Goal: Information Seeking & Learning: Find specific fact

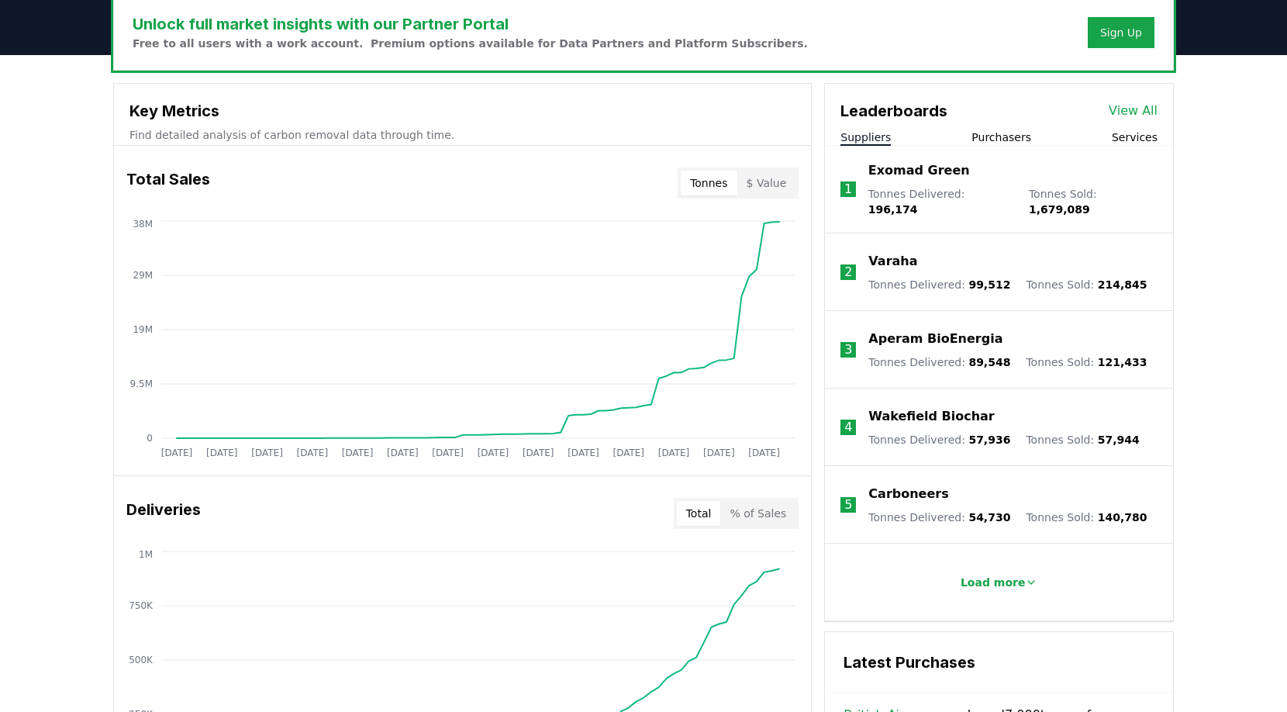
scroll to position [488, 0]
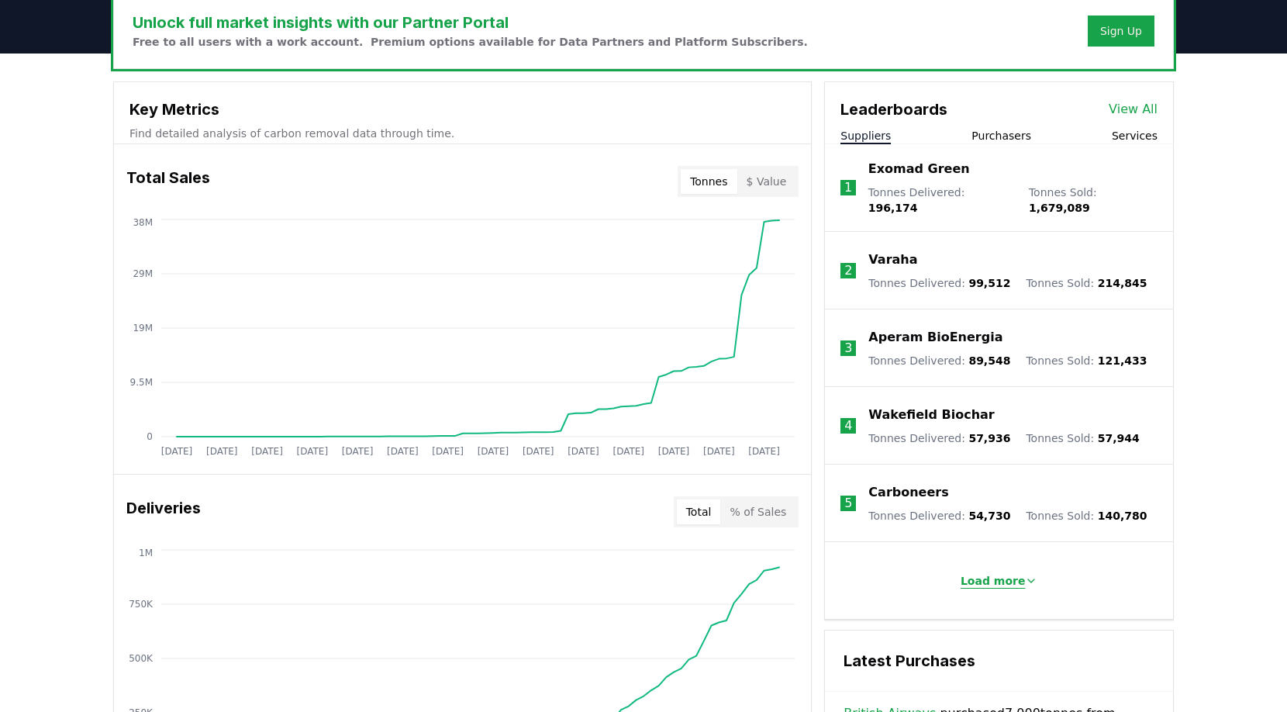
click at [980, 573] on p "Load more" at bounding box center [993, 581] width 65 height 16
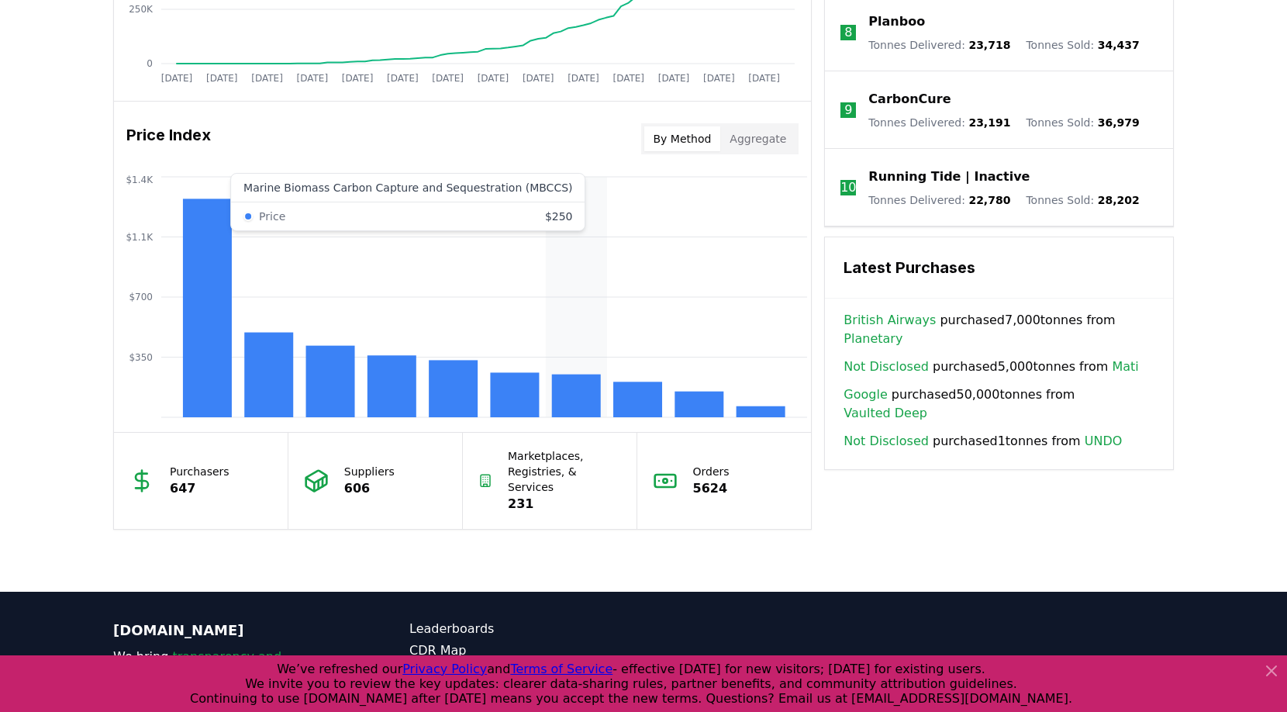
scroll to position [1208, 0]
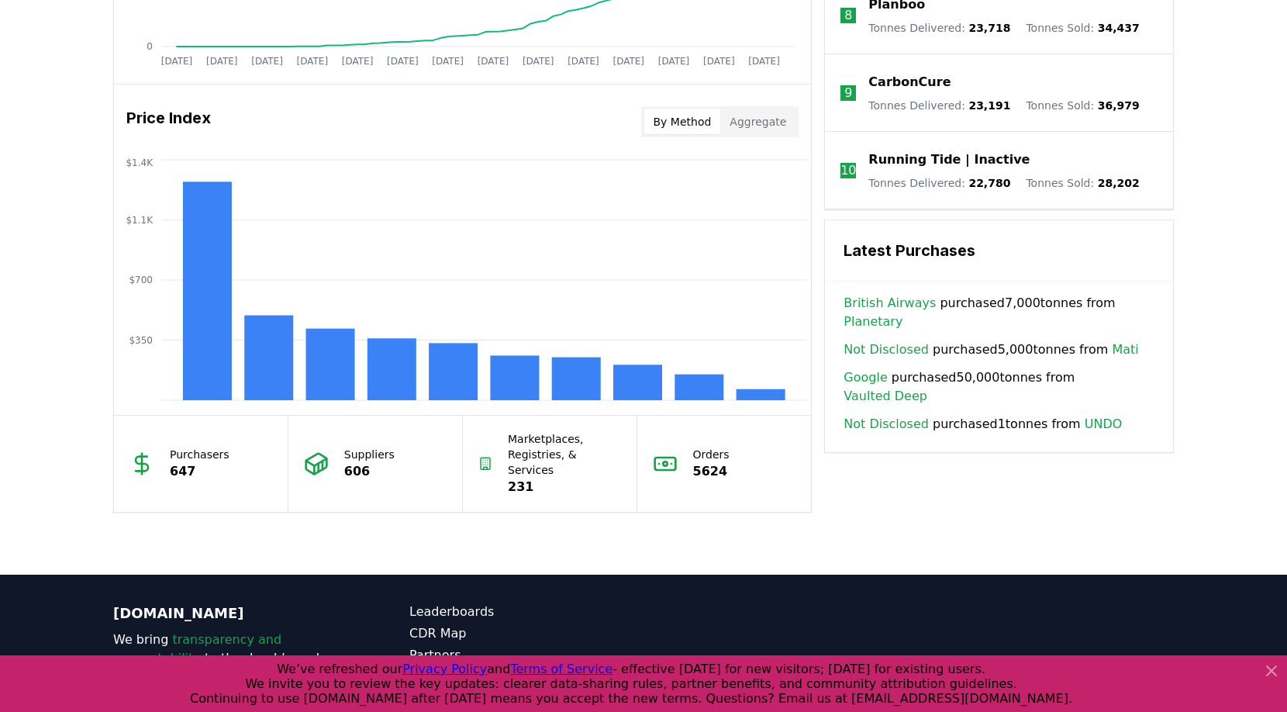
click at [539, 440] on p "Marketplaces, Registries, & Services" at bounding box center [564, 454] width 113 height 47
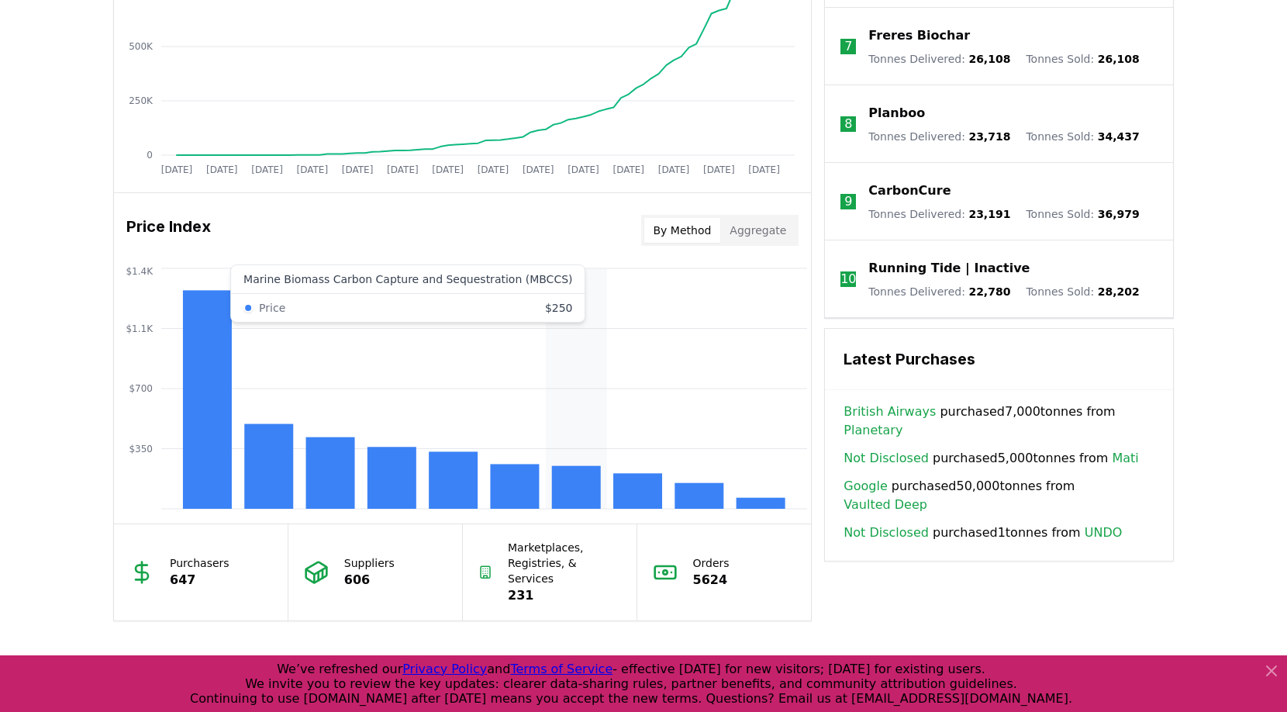
scroll to position [1057, 0]
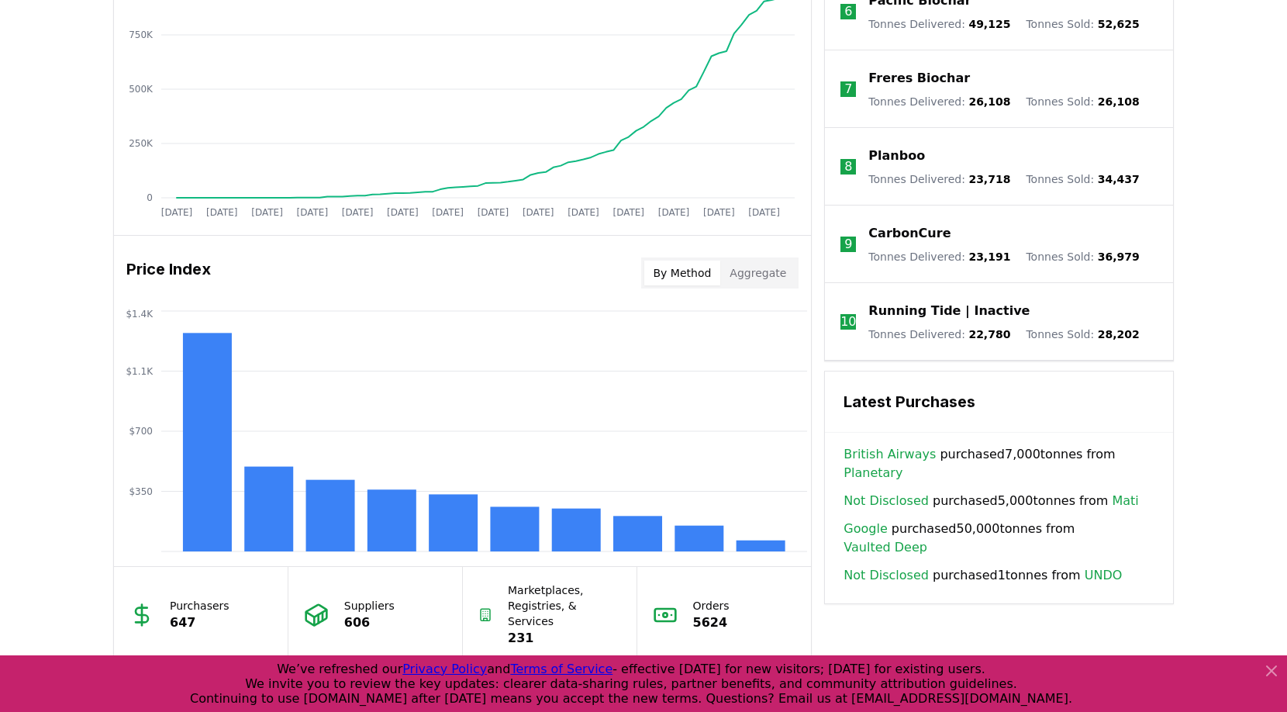
click at [686, 271] on button "By Method" at bounding box center [682, 273] width 77 height 25
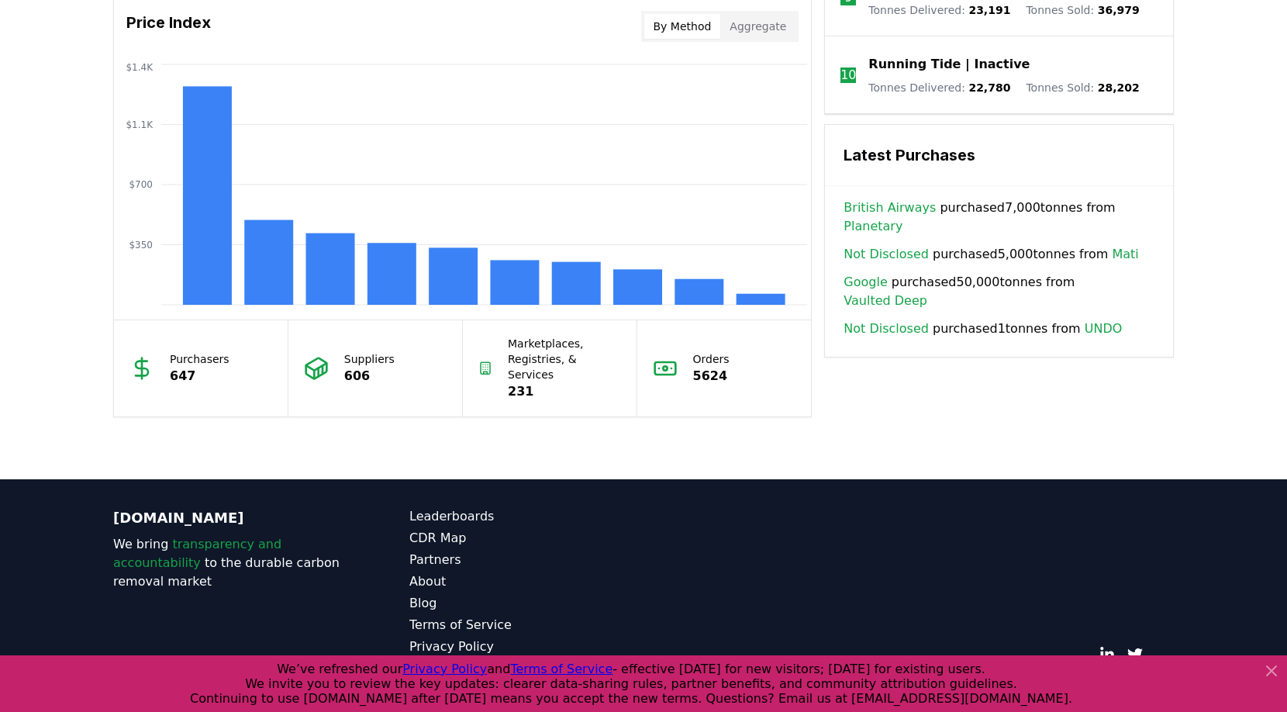
scroll to position [1260, 0]
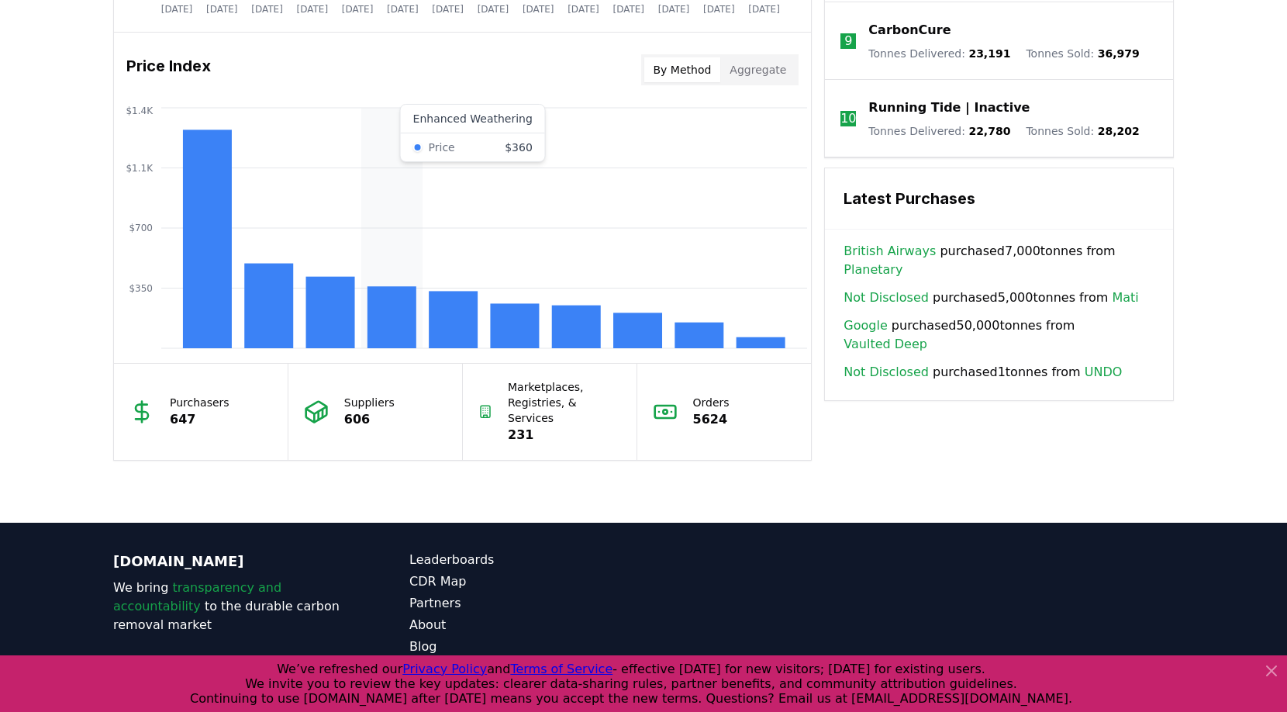
click at [382, 327] on rect at bounding box center [392, 317] width 49 height 62
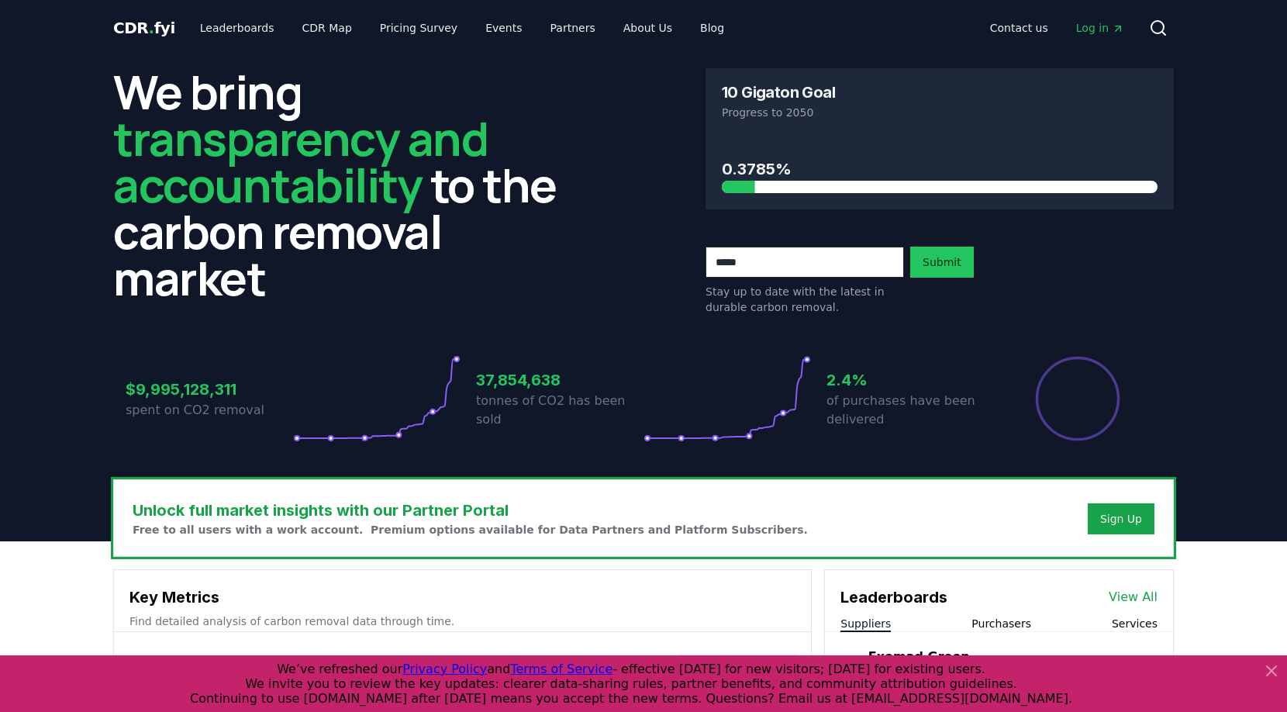
scroll to position [0, 0]
click at [319, 33] on link "CDR Map" at bounding box center [327, 28] width 74 height 28
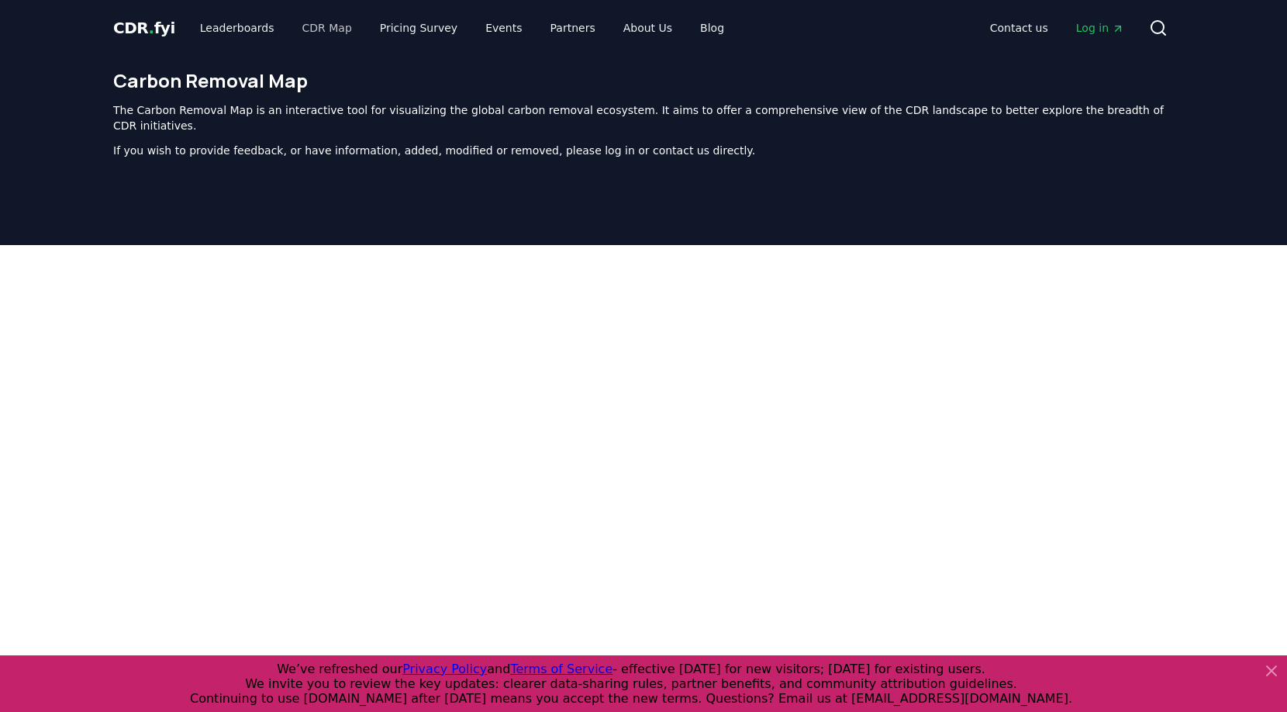
click at [317, 29] on link "CDR Map" at bounding box center [327, 28] width 74 height 28
click at [240, 20] on link "Leaderboards" at bounding box center [237, 28] width 99 height 28
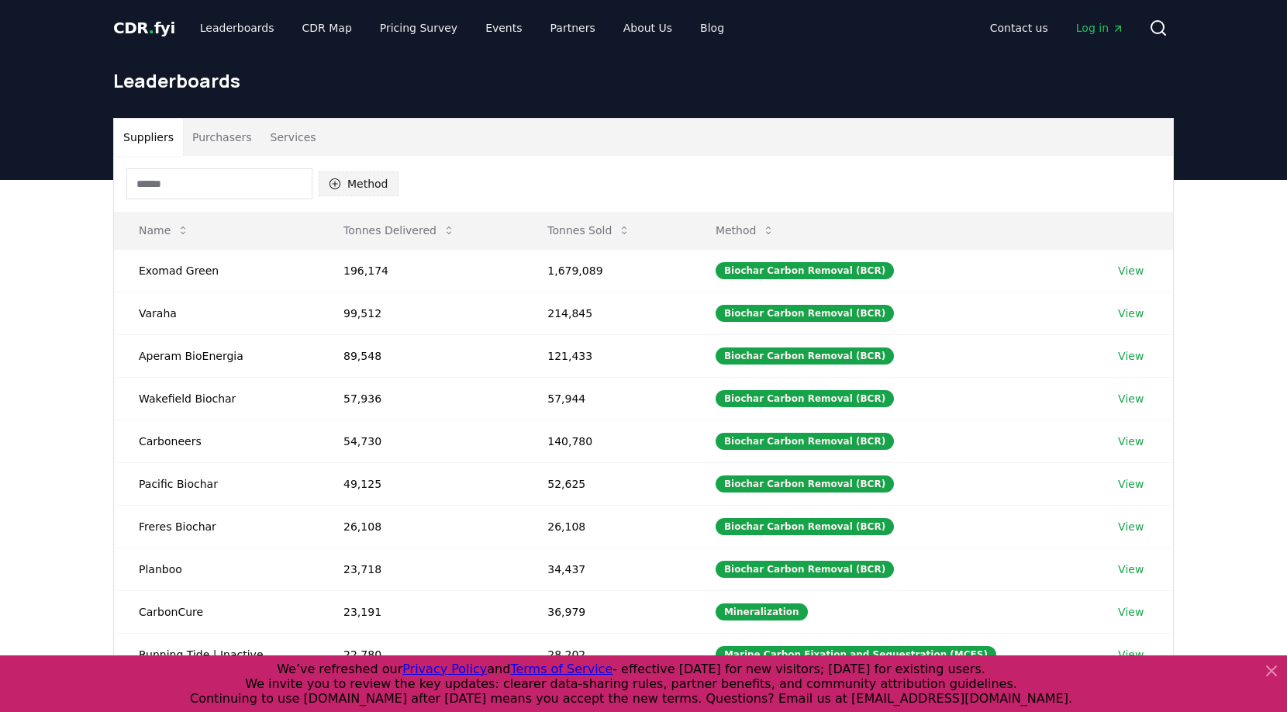
click at [368, 192] on button "Method" at bounding box center [359, 183] width 80 height 25
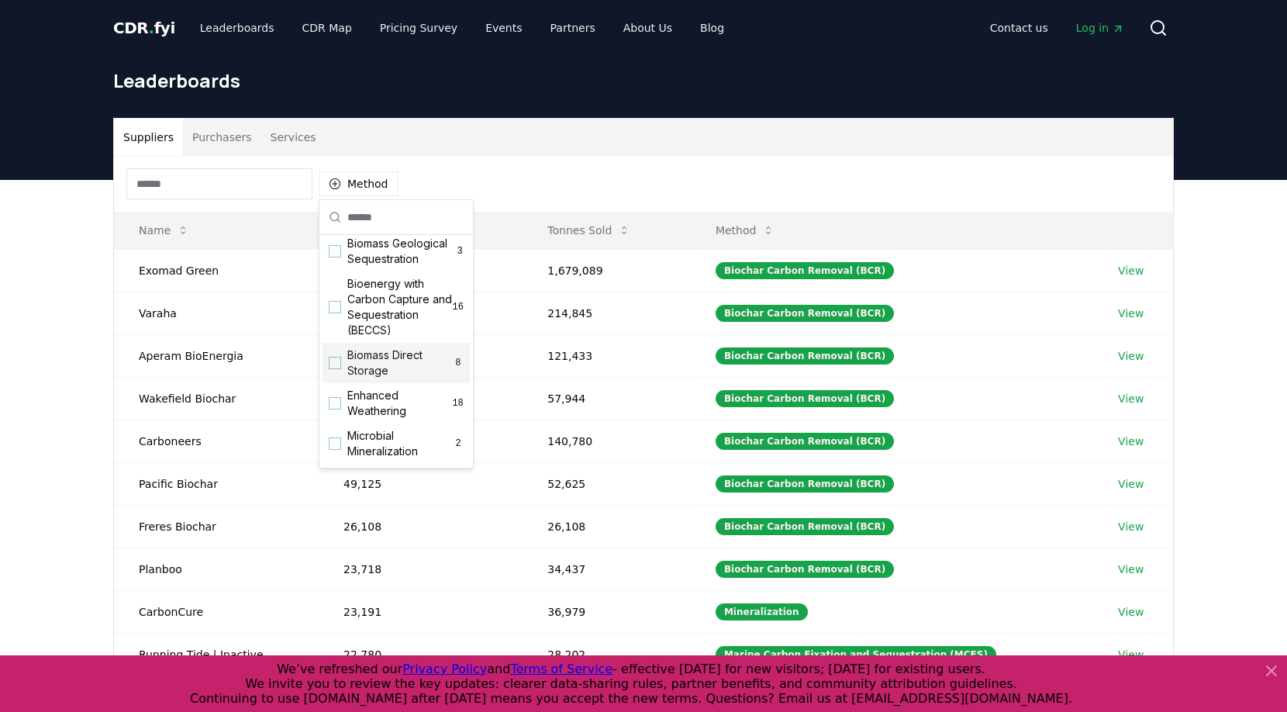
scroll to position [196, 0]
click at [380, 366] on span "Enhanced Weathering" at bounding box center [399, 350] width 105 height 31
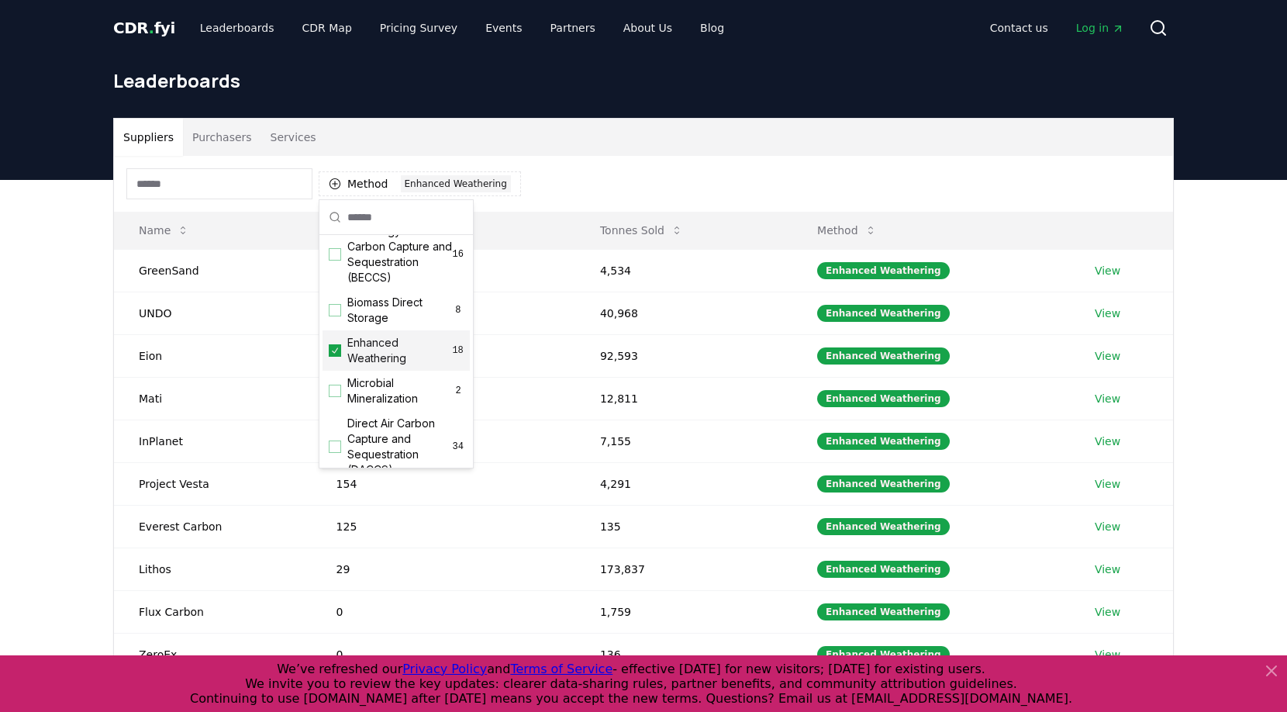
click at [721, 187] on div "Method 1 Enhanced Weathering" at bounding box center [643, 184] width 1059 height 56
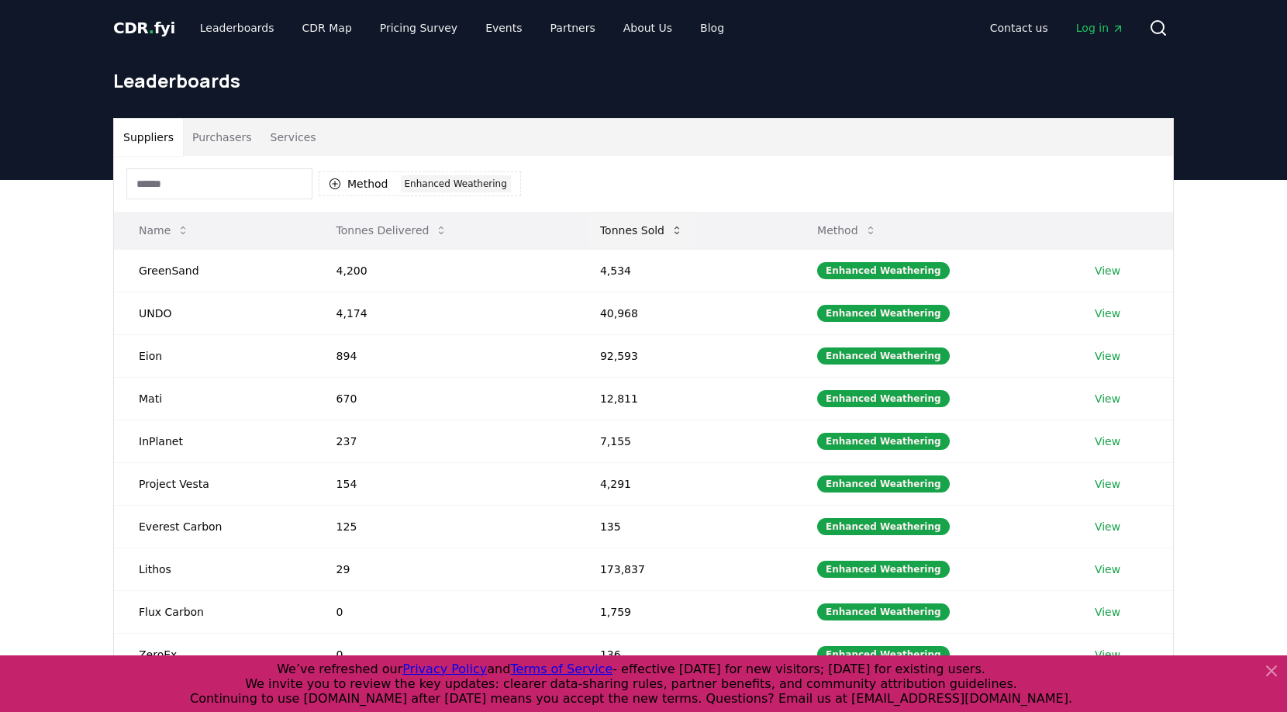
click at [627, 234] on button "Tonnes Sold" at bounding box center [642, 230] width 108 height 31
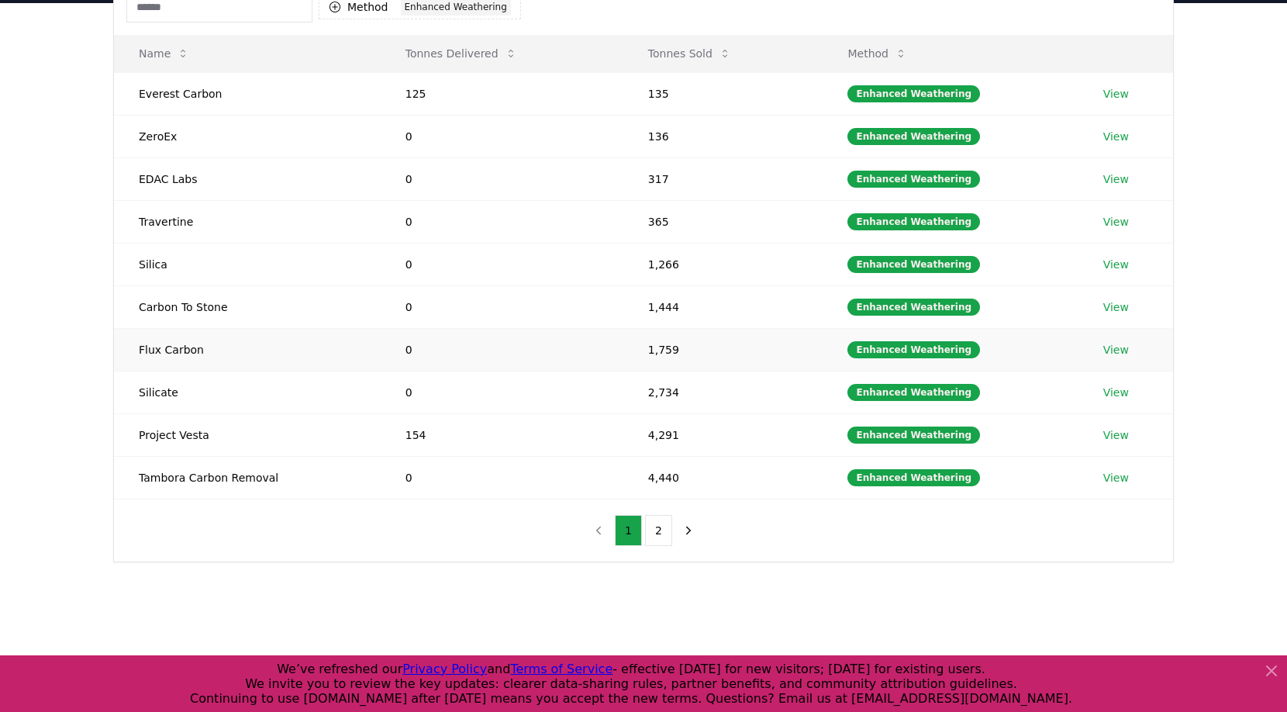
scroll to position [179, 0]
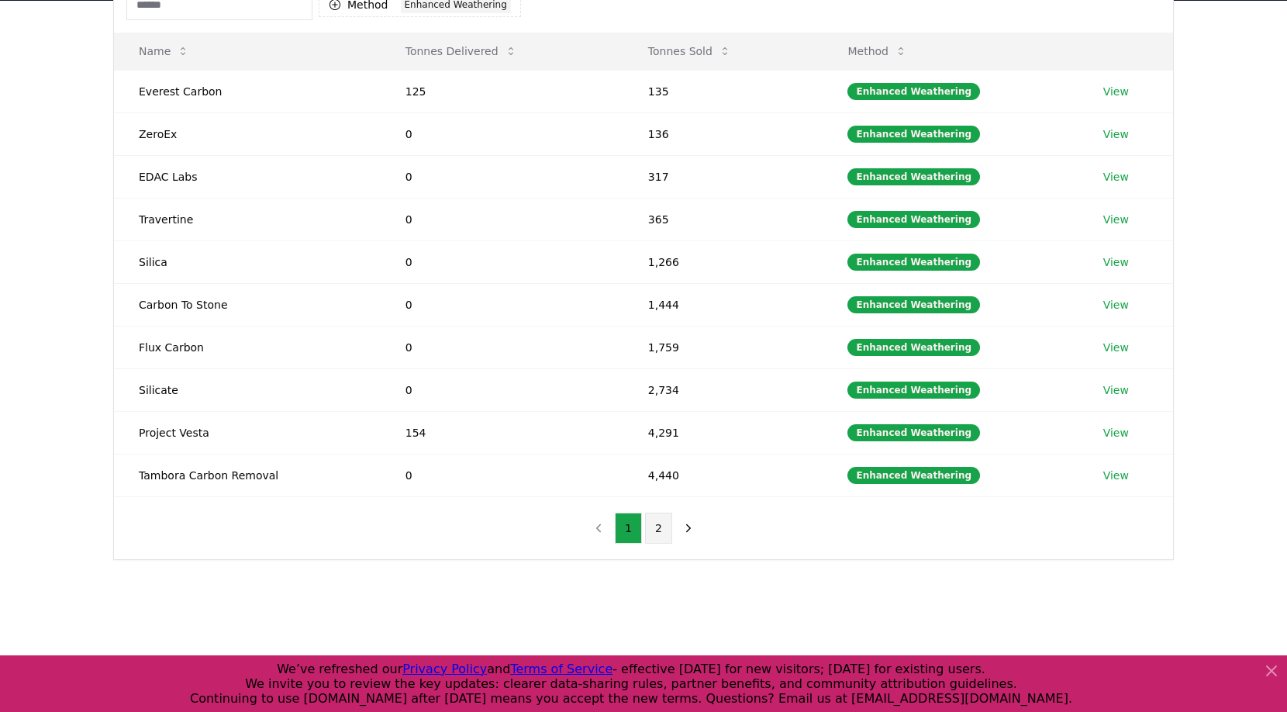
click at [653, 522] on button "2" at bounding box center [658, 528] width 27 height 31
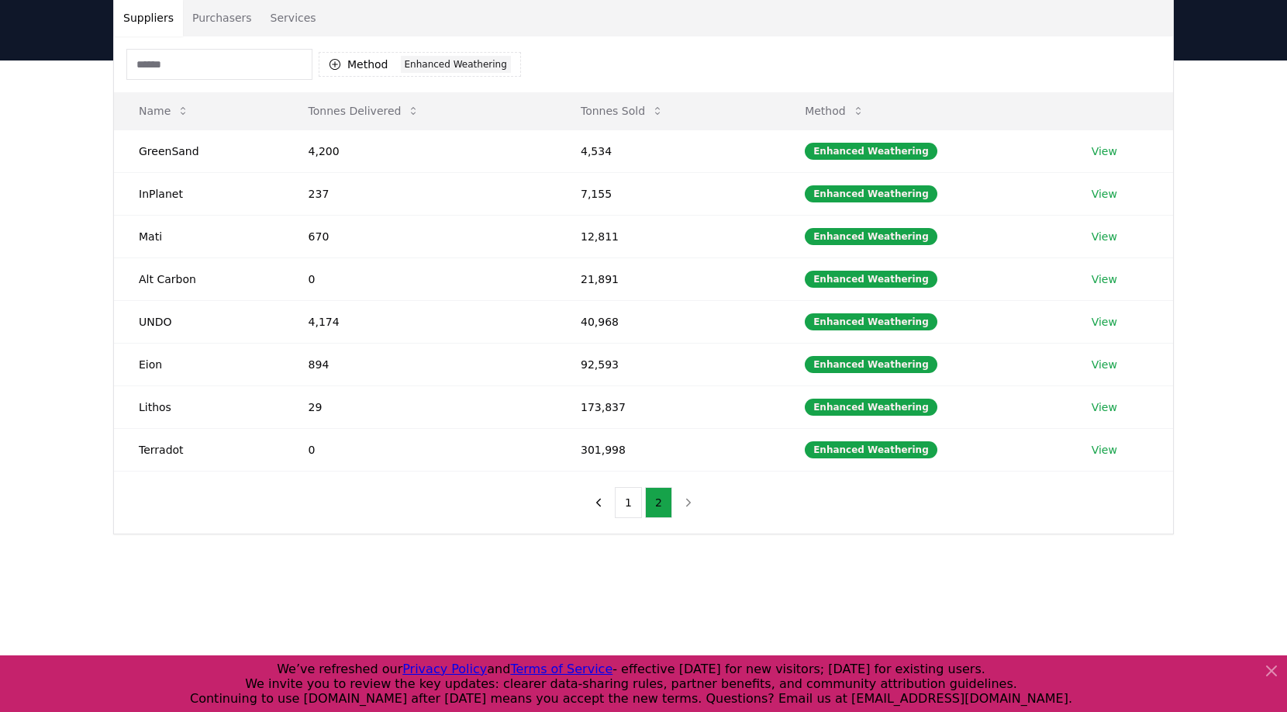
scroll to position [118, 0]
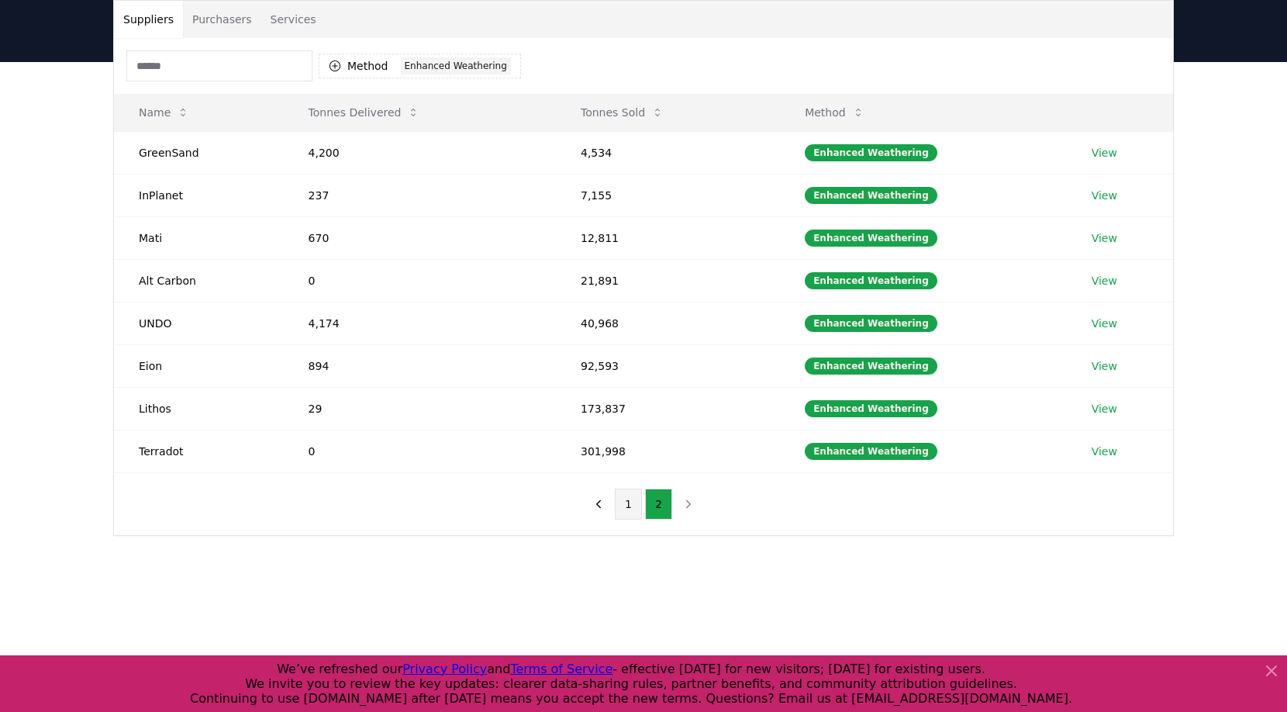
click at [623, 508] on button "1" at bounding box center [628, 504] width 27 height 31
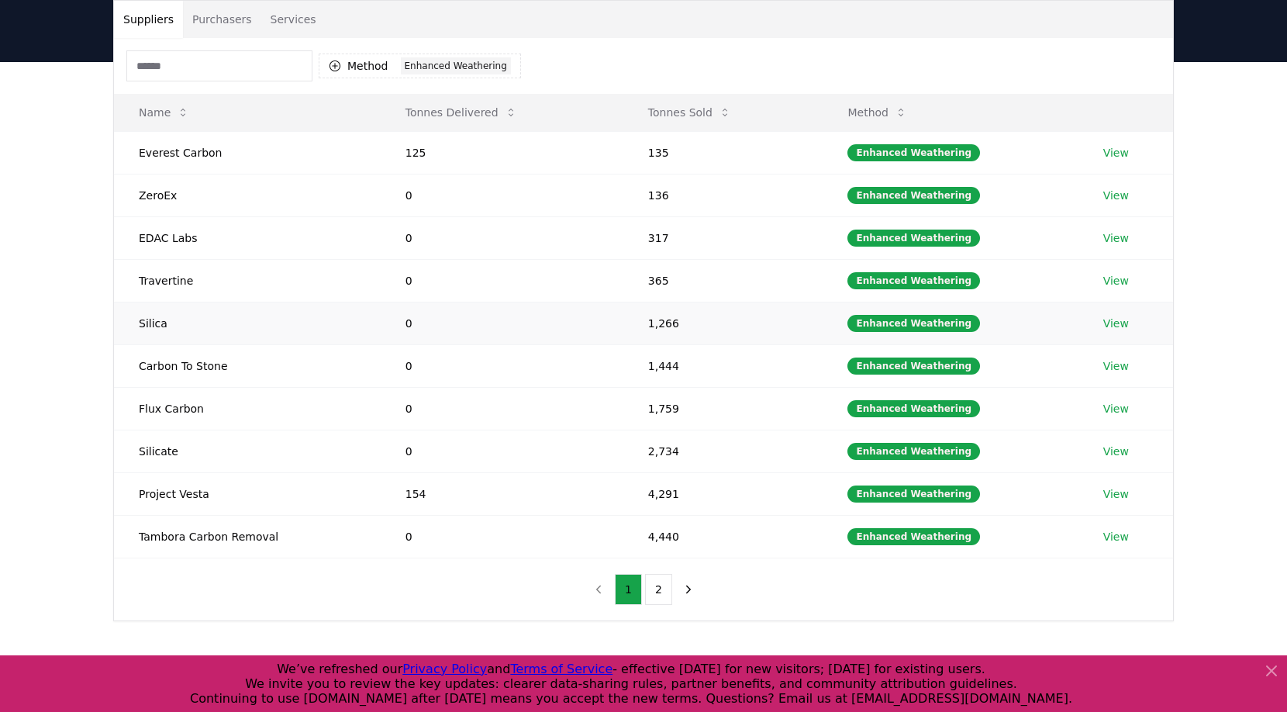
click at [1116, 318] on link "View" at bounding box center [1116, 324] width 26 height 16
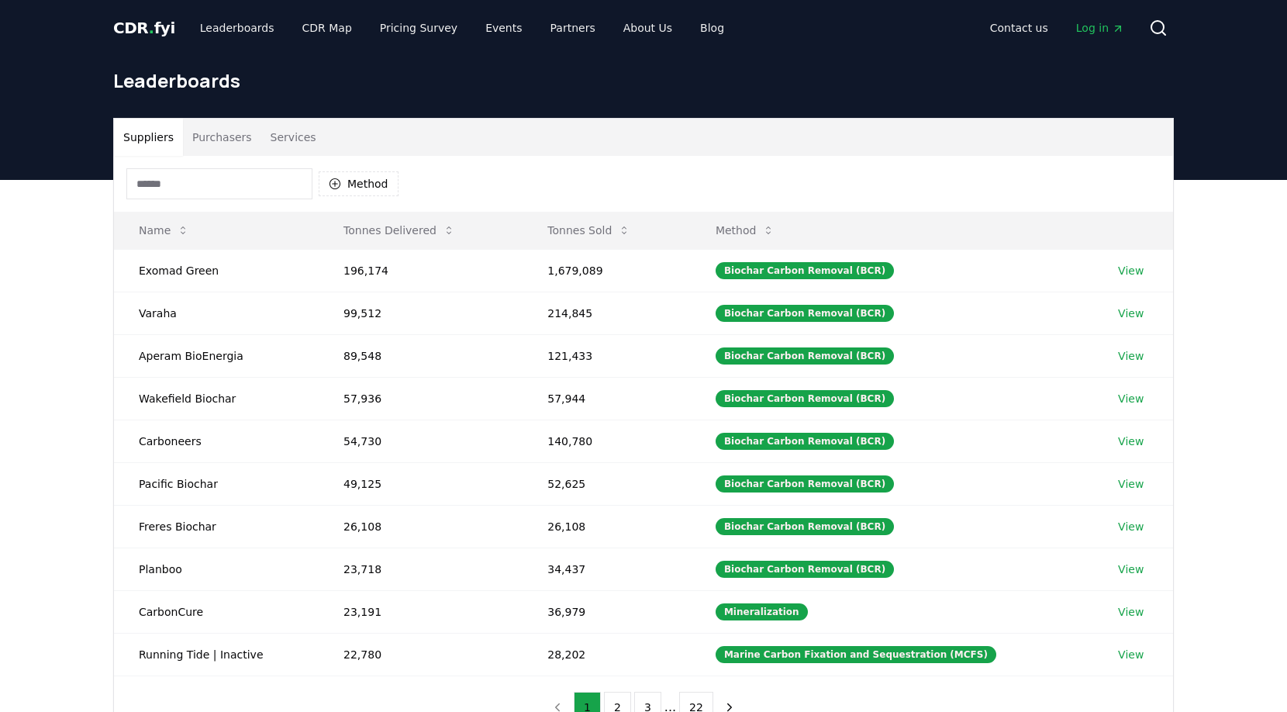
scroll to position [118, 0]
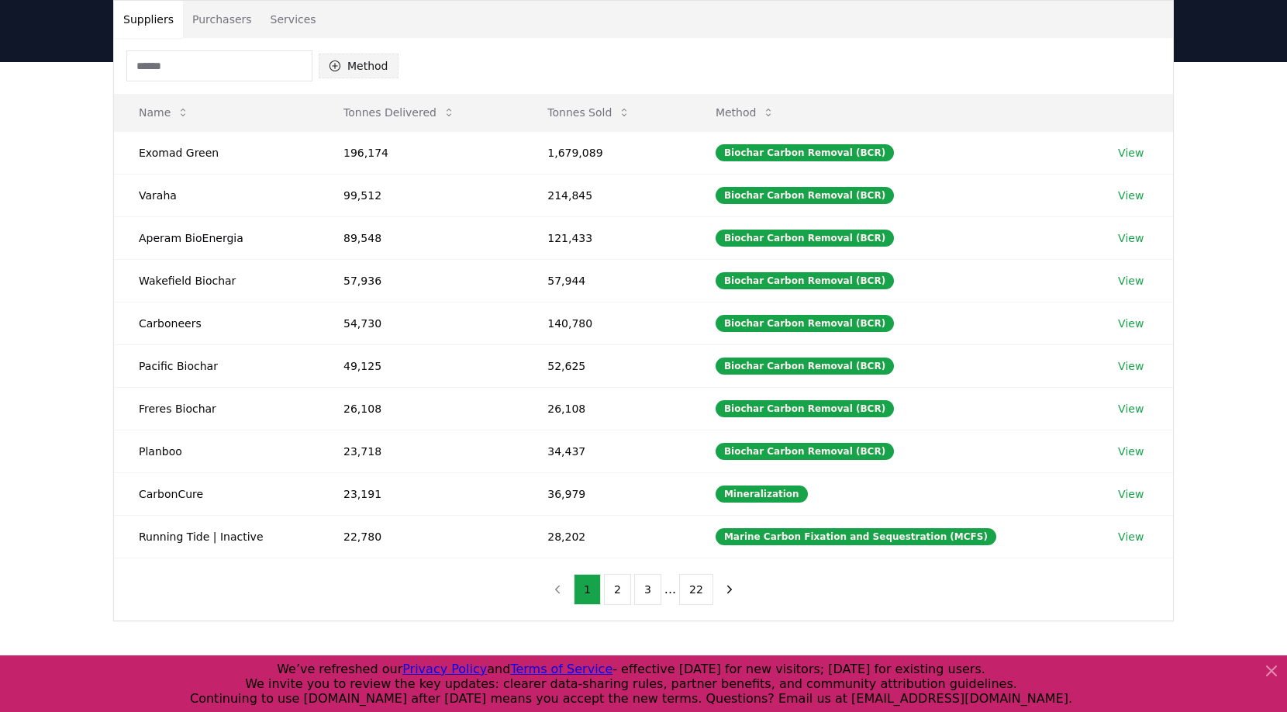
click at [360, 64] on button "Method" at bounding box center [359, 66] width 80 height 25
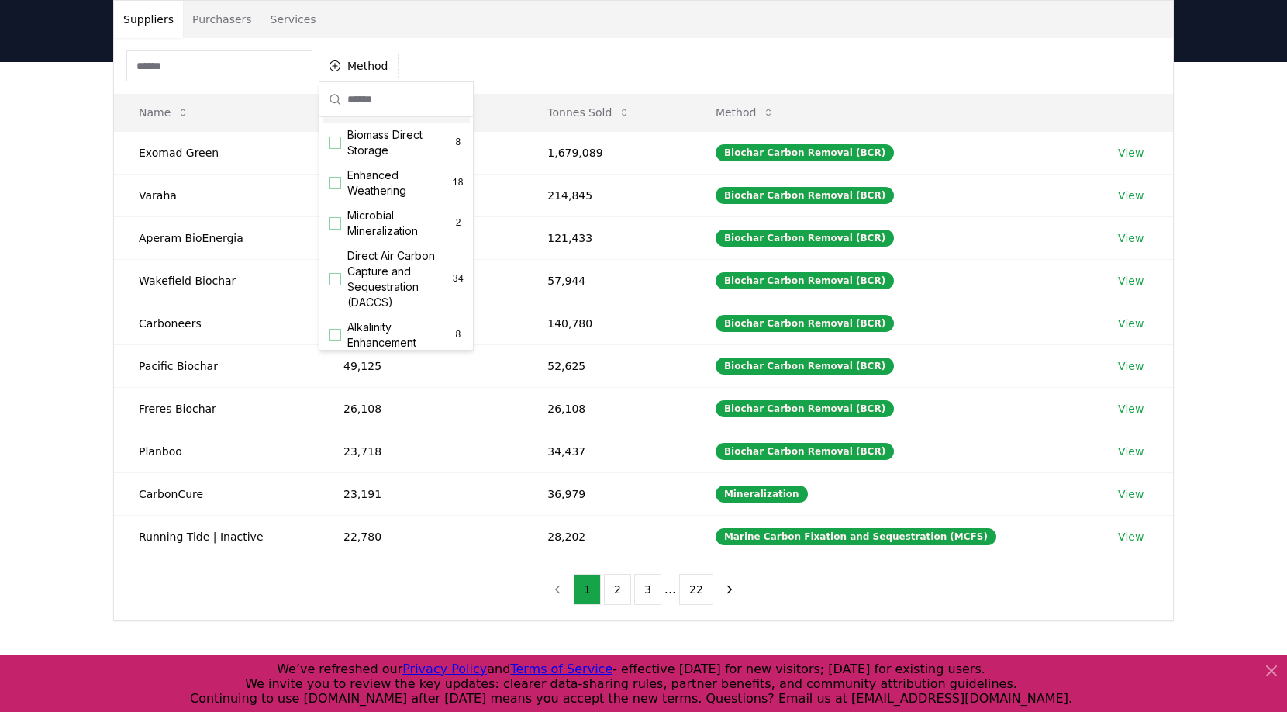
scroll to position [254, 0]
click at [408, 191] on span "Enhanced Weathering" at bounding box center [399, 175] width 105 height 31
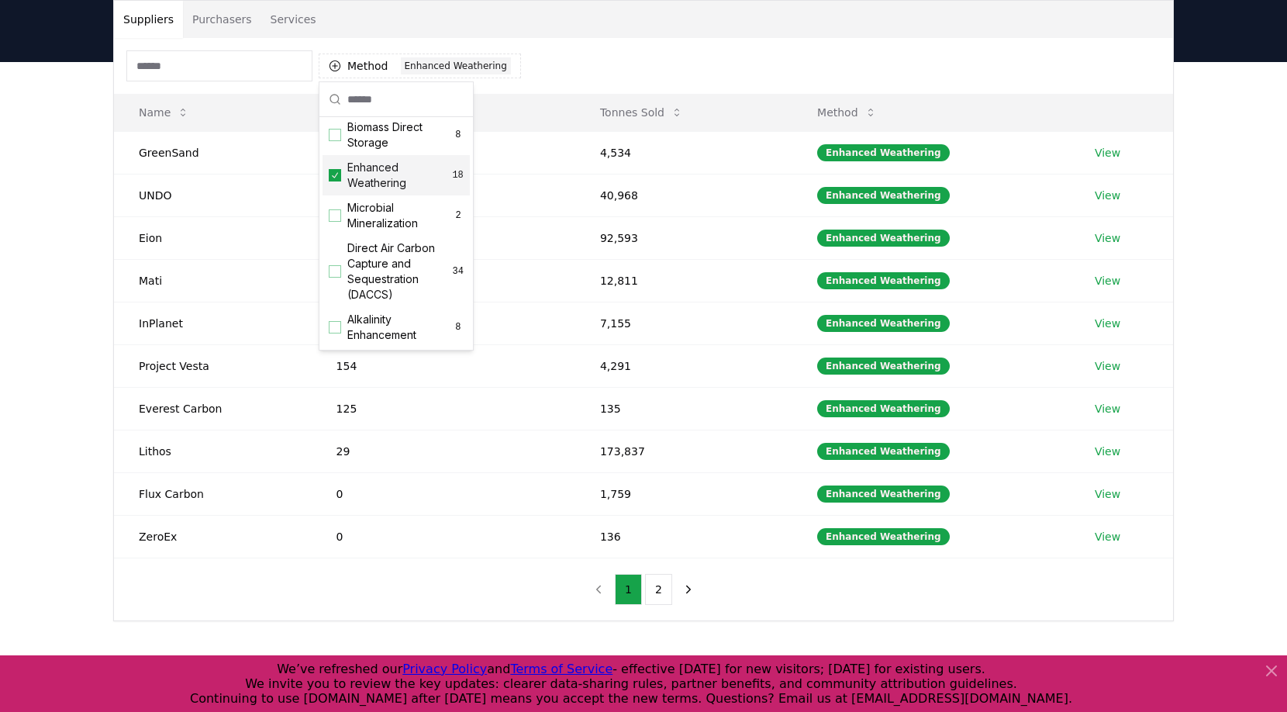
click at [627, 53] on div "Method 1 Enhanced Weathering" at bounding box center [643, 66] width 1059 height 56
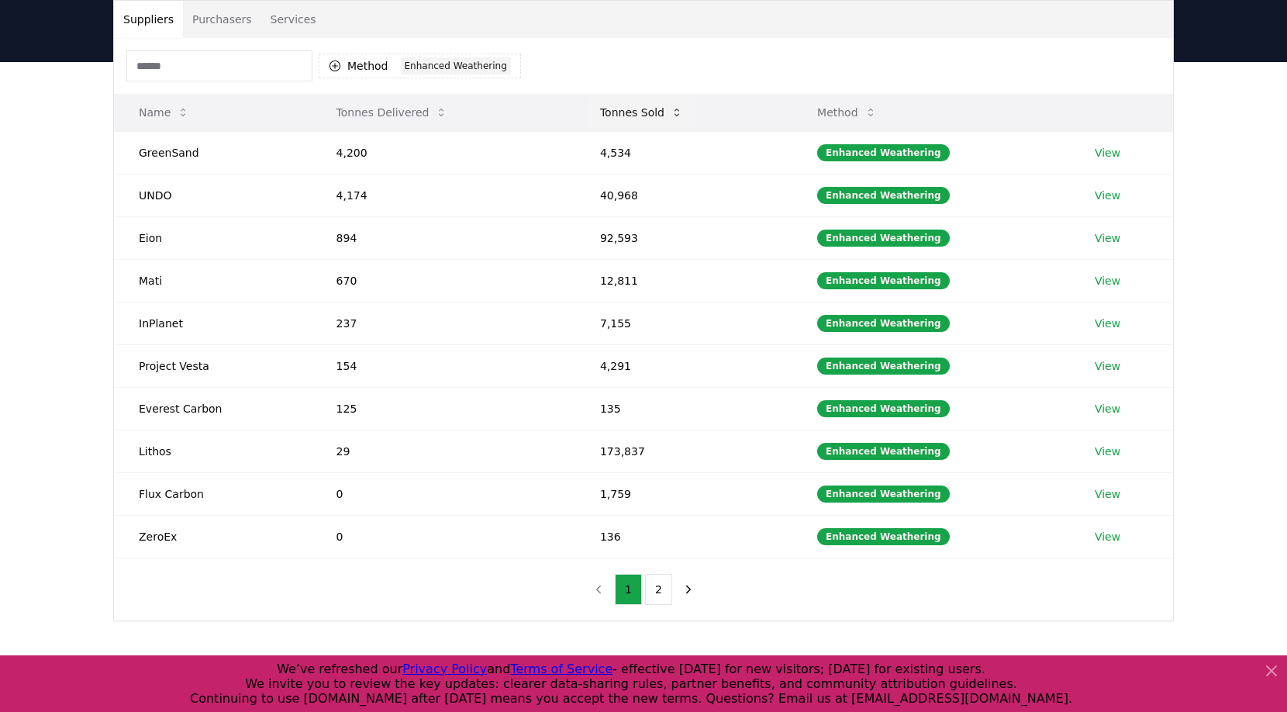
click at [640, 112] on button "Tonnes Sold" at bounding box center [642, 112] width 108 height 31
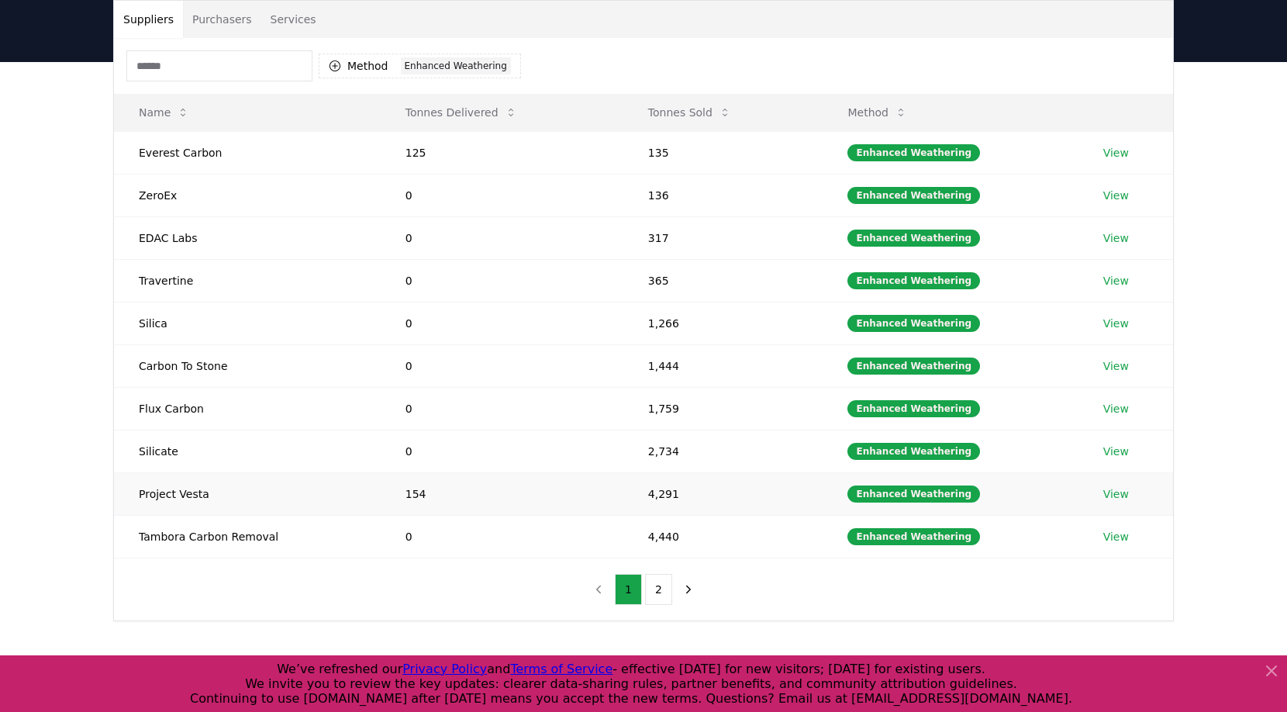
click at [1109, 493] on link "View" at bounding box center [1116, 494] width 26 height 16
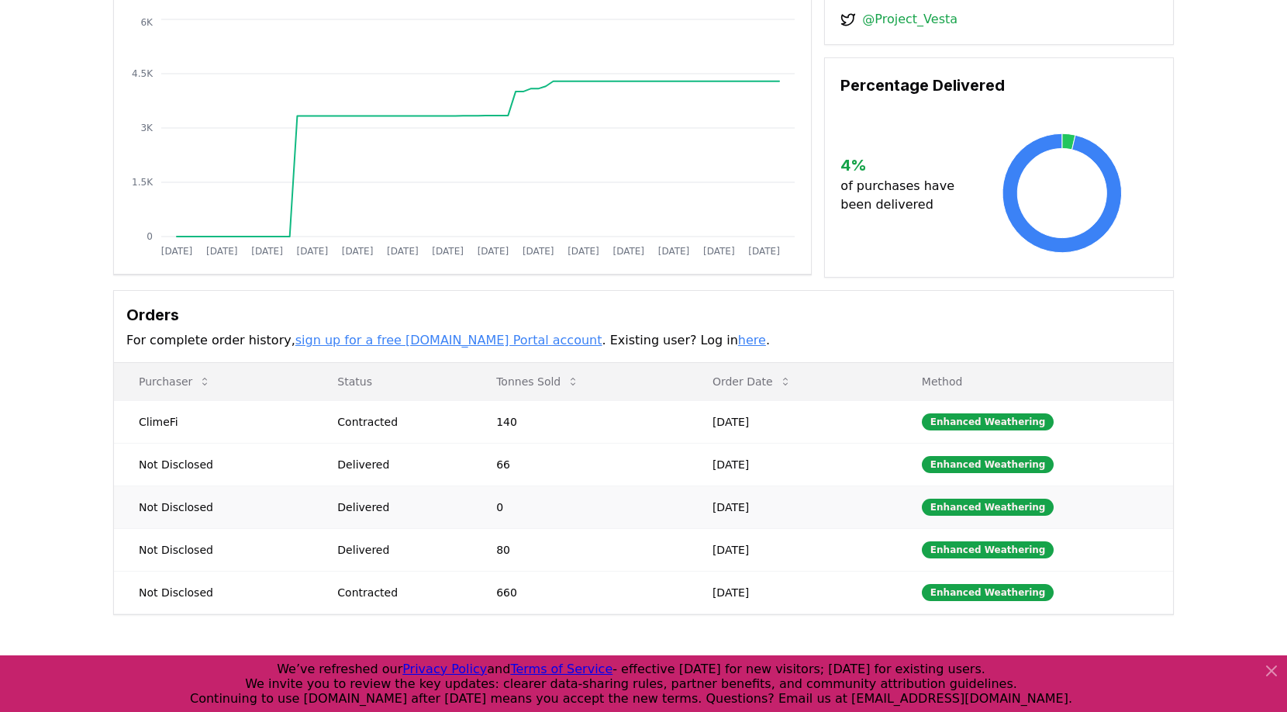
scroll to position [173, 0]
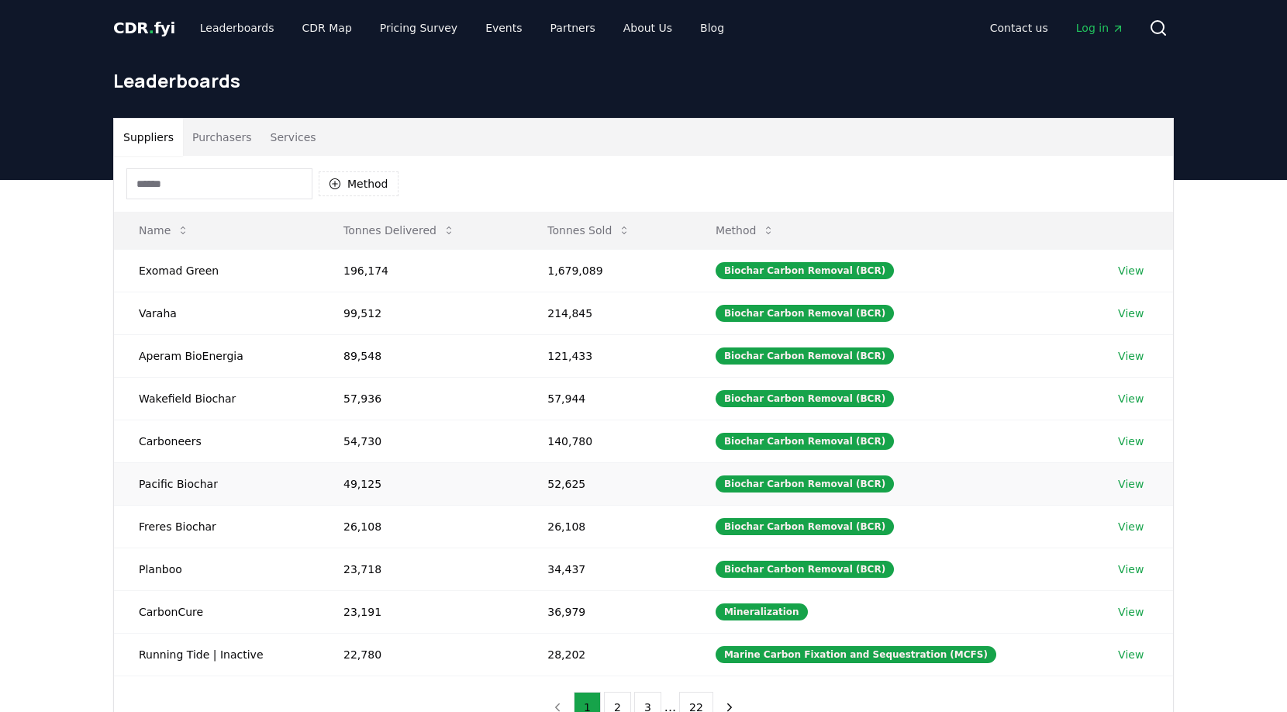
scroll to position [118, 0]
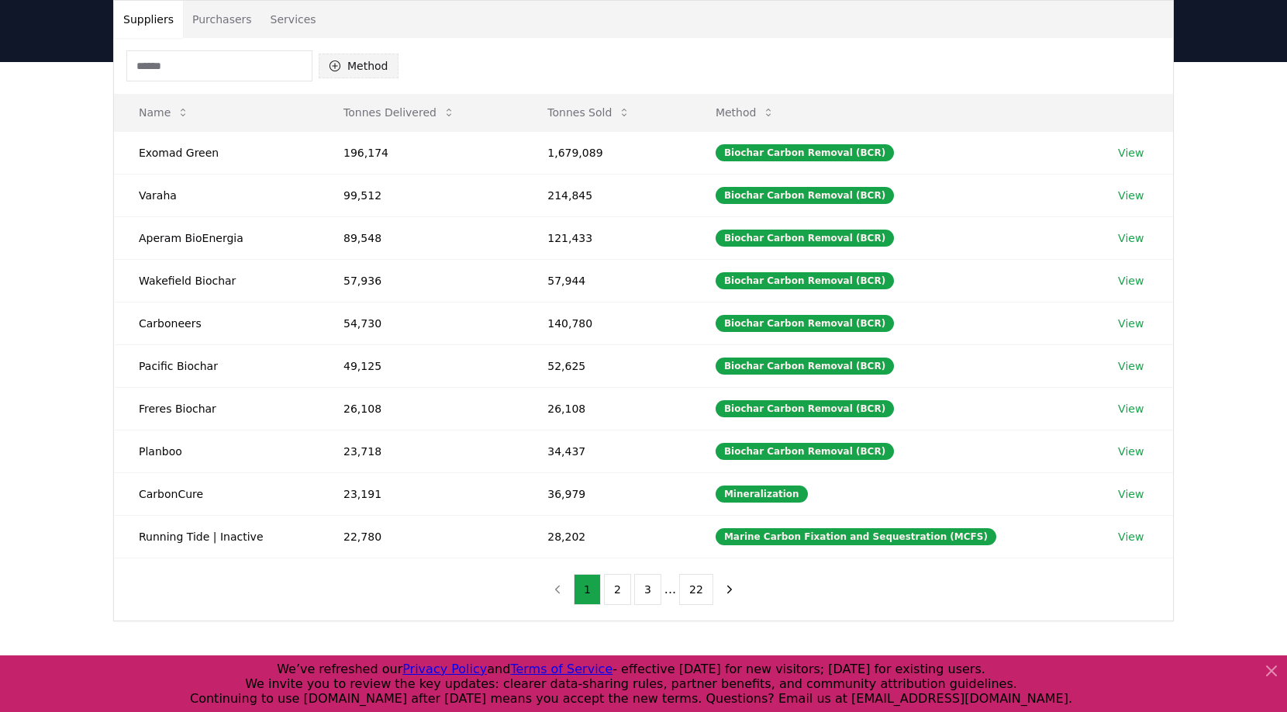
click at [344, 62] on button "Method" at bounding box center [359, 66] width 80 height 25
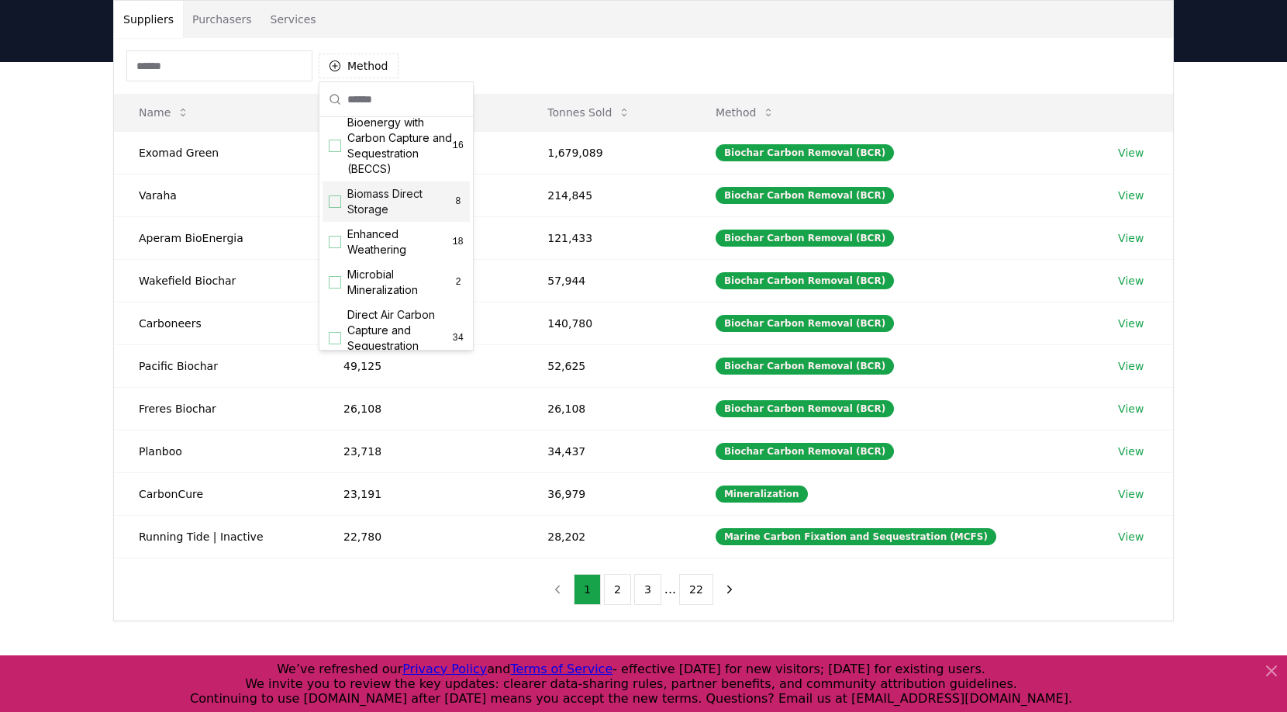
scroll to position [192, 0]
click at [372, 253] on span "Enhanced Weathering" at bounding box center [399, 237] width 105 height 31
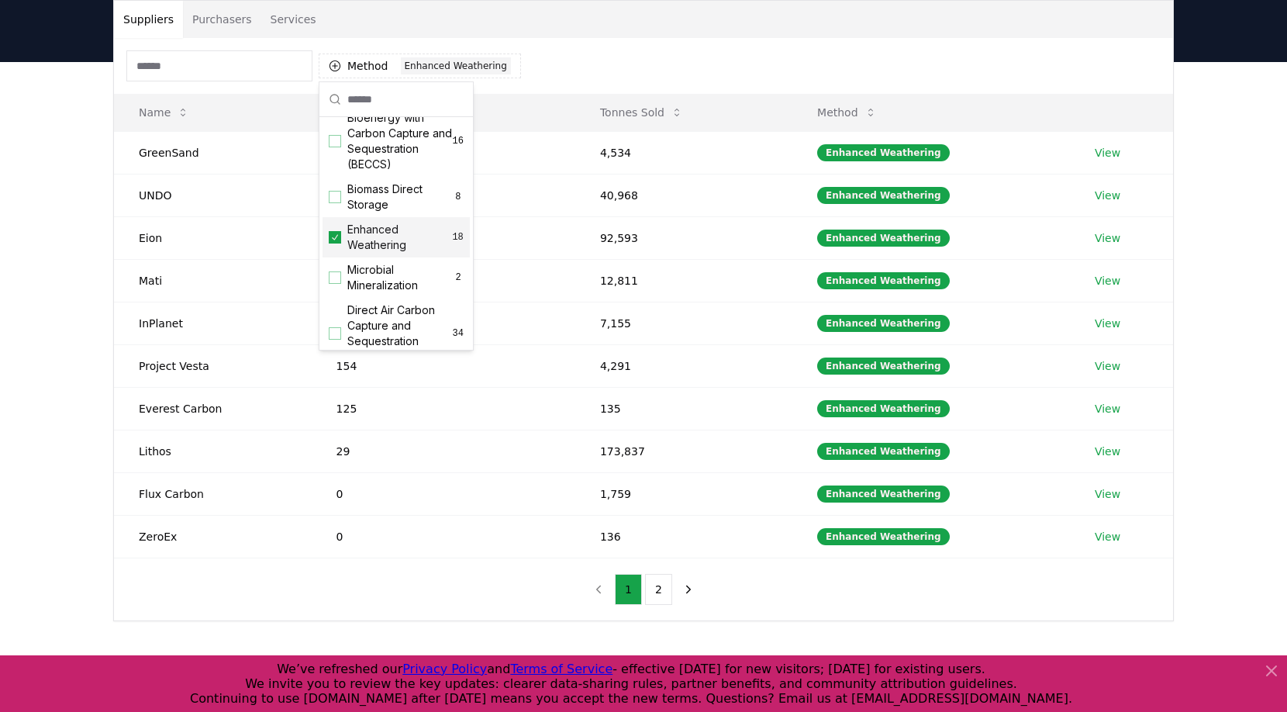
click at [576, 606] on div "1 2" at bounding box center [643, 589] width 147 height 62
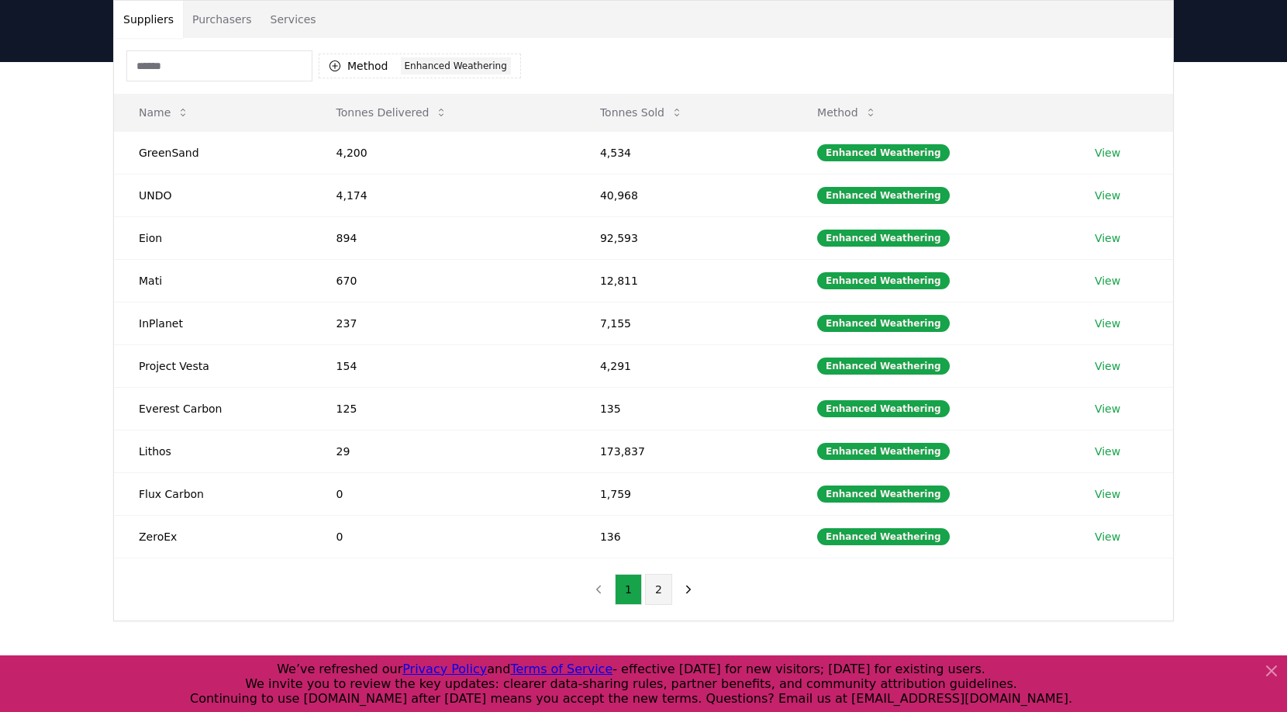
click at [657, 583] on button "2" at bounding box center [658, 589] width 27 height 31
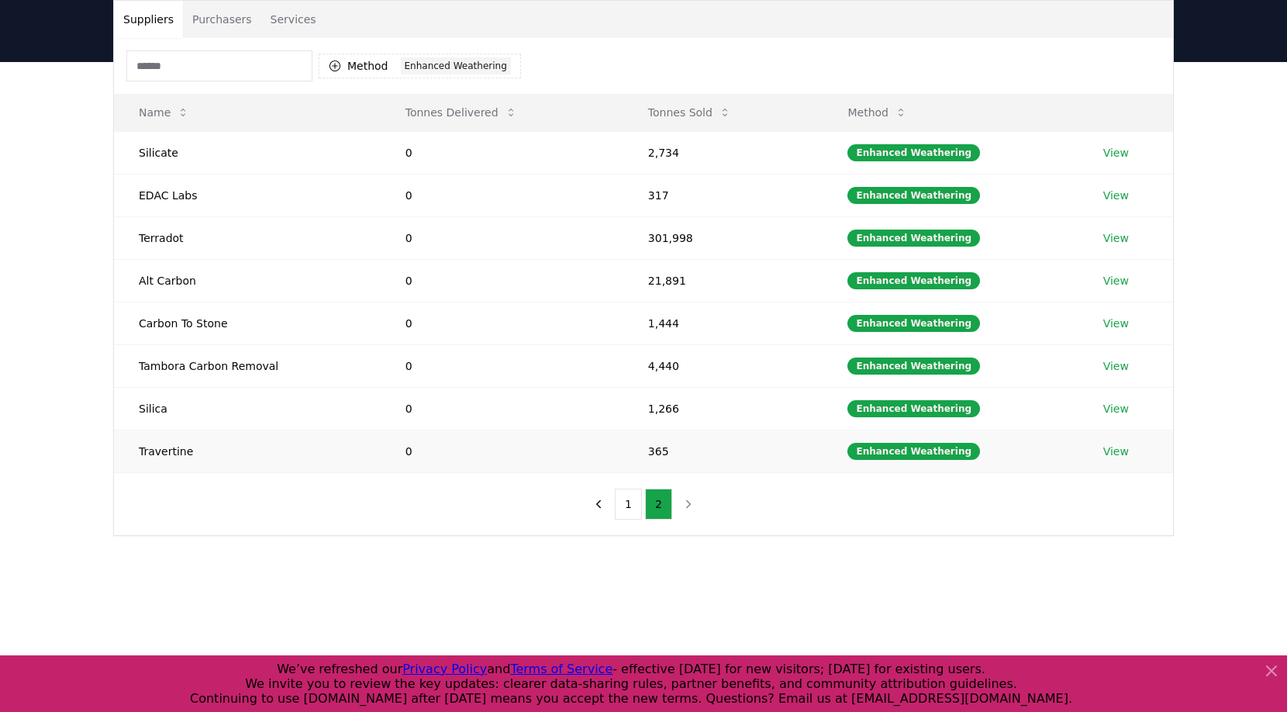
click at [1116, 455] on link "View" at bounding box center [1116, 452] width 26 height 16
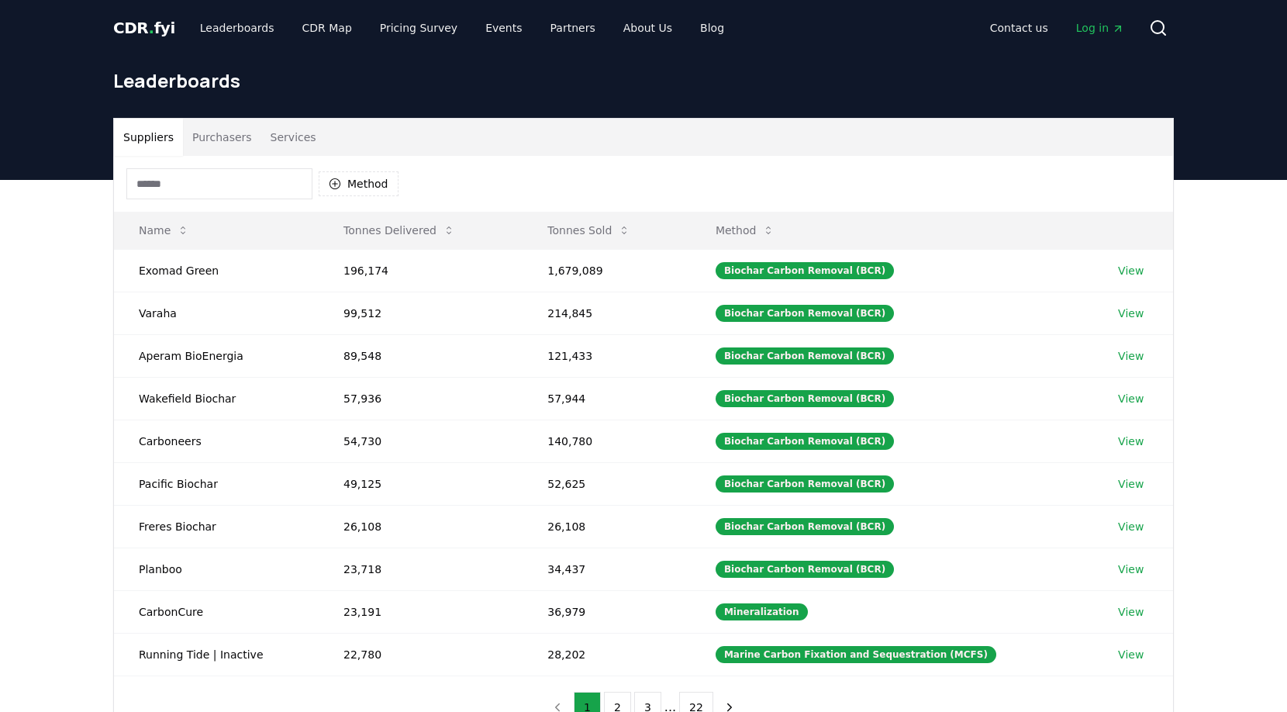
scroll to position [118, 0]
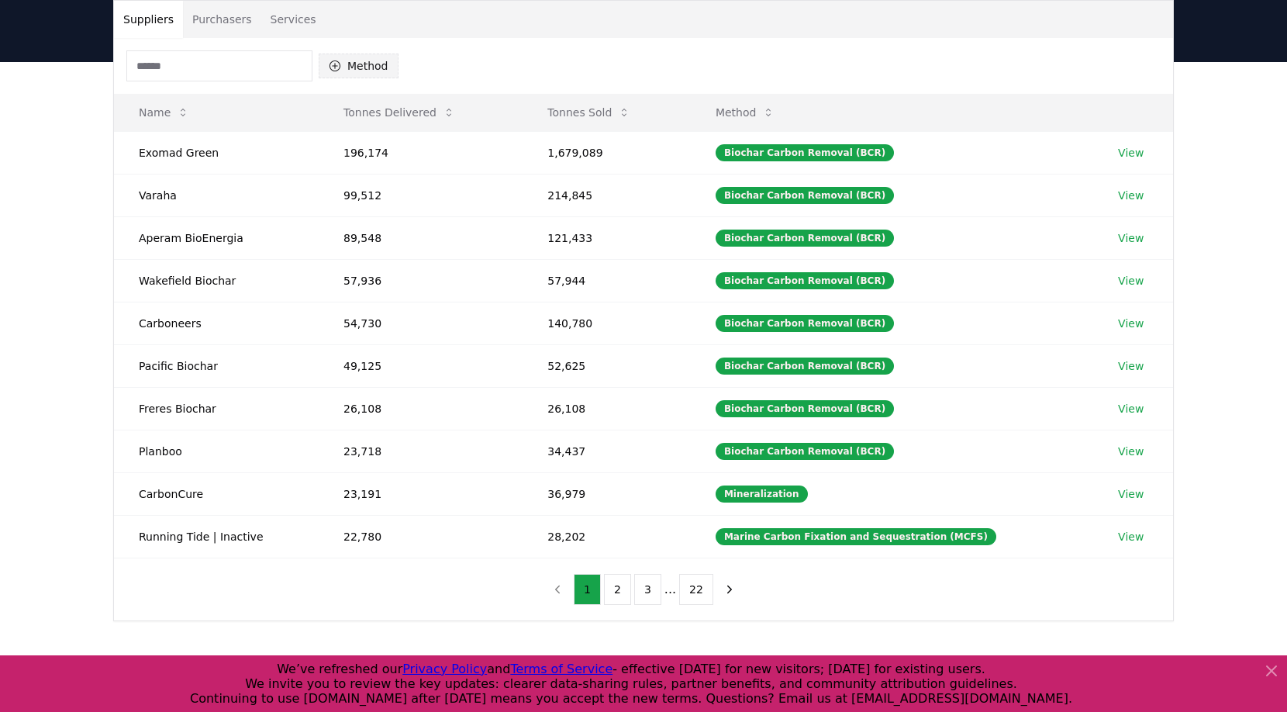
click at [390, 71] on button "Method" at bounding box center [359, 66] width 80 height 25
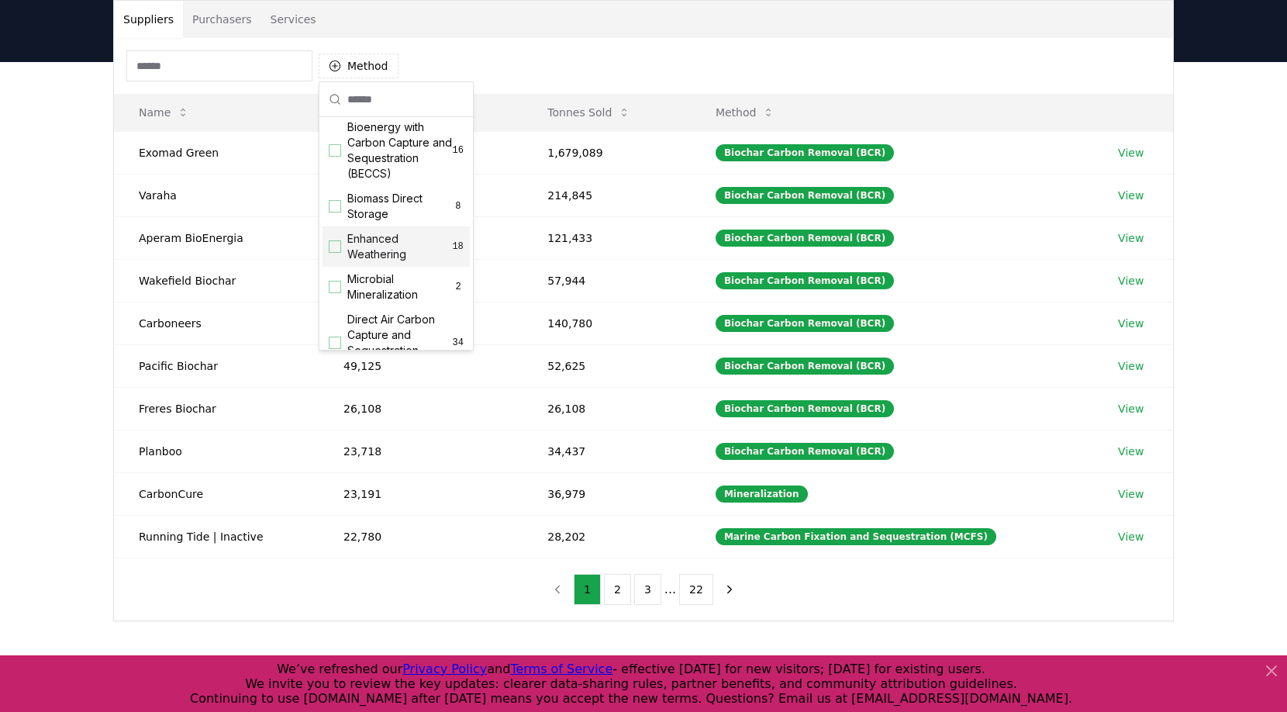
scroll to position [226, 0]
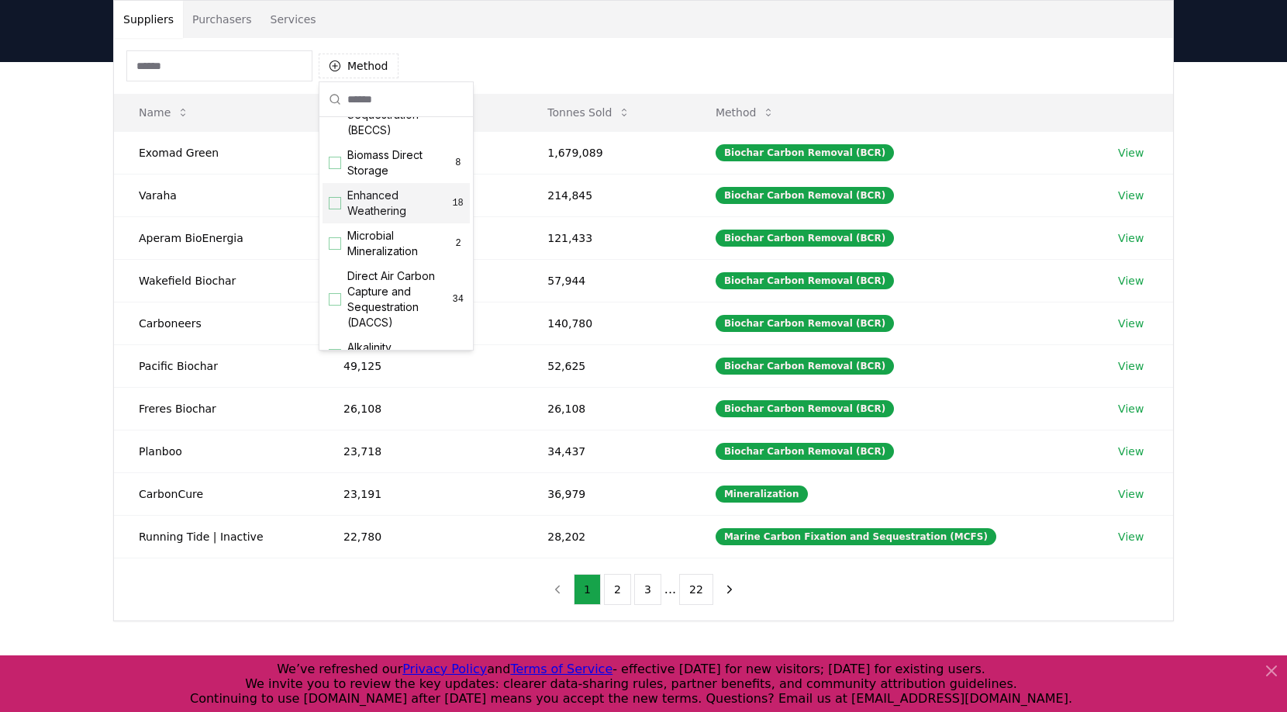
click at [402, 219] on span "Enhanced Weathering" at bounding box center [399, 203] width 105 height 31
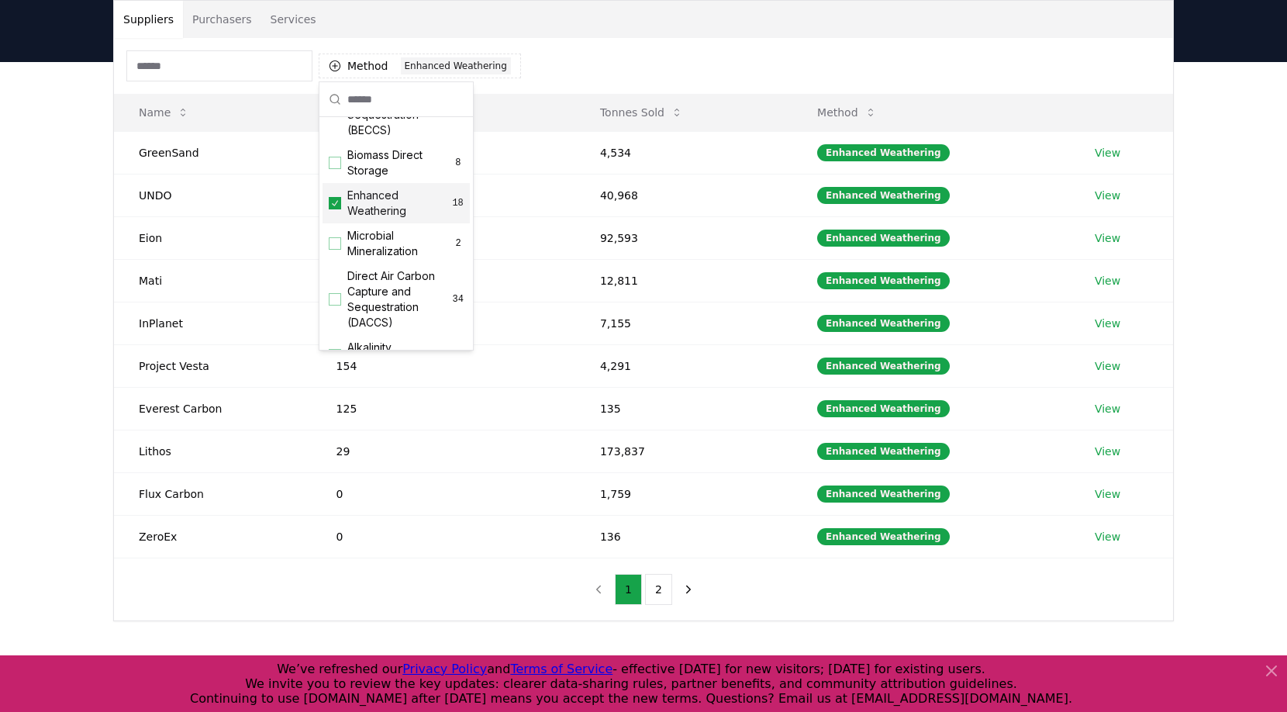
click at [803, 586] on div "Method 1 Enhanced Weathering Name Tonnes Delivered Tonnes Sold Method GreenSand…" at bounding box center [643, 329] width 1059 height 582
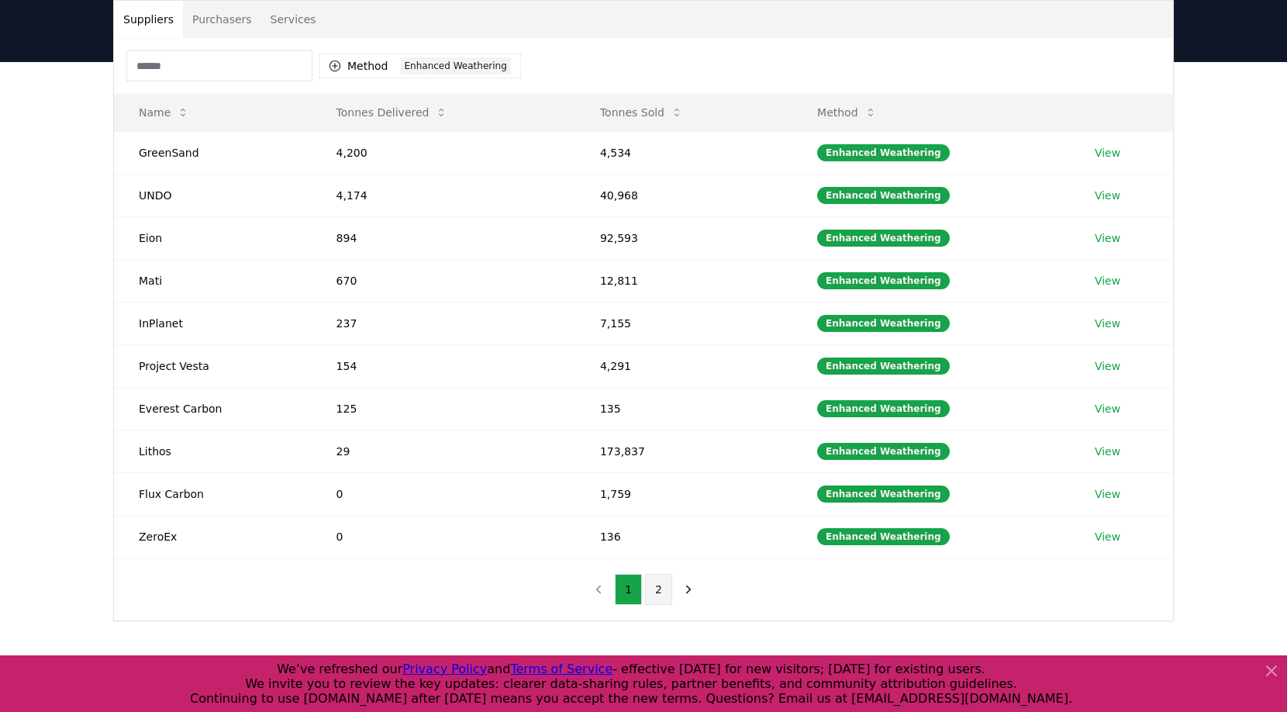
click at [654, 593] on button "2" at bounding box center [658, 589] width 27 height 31
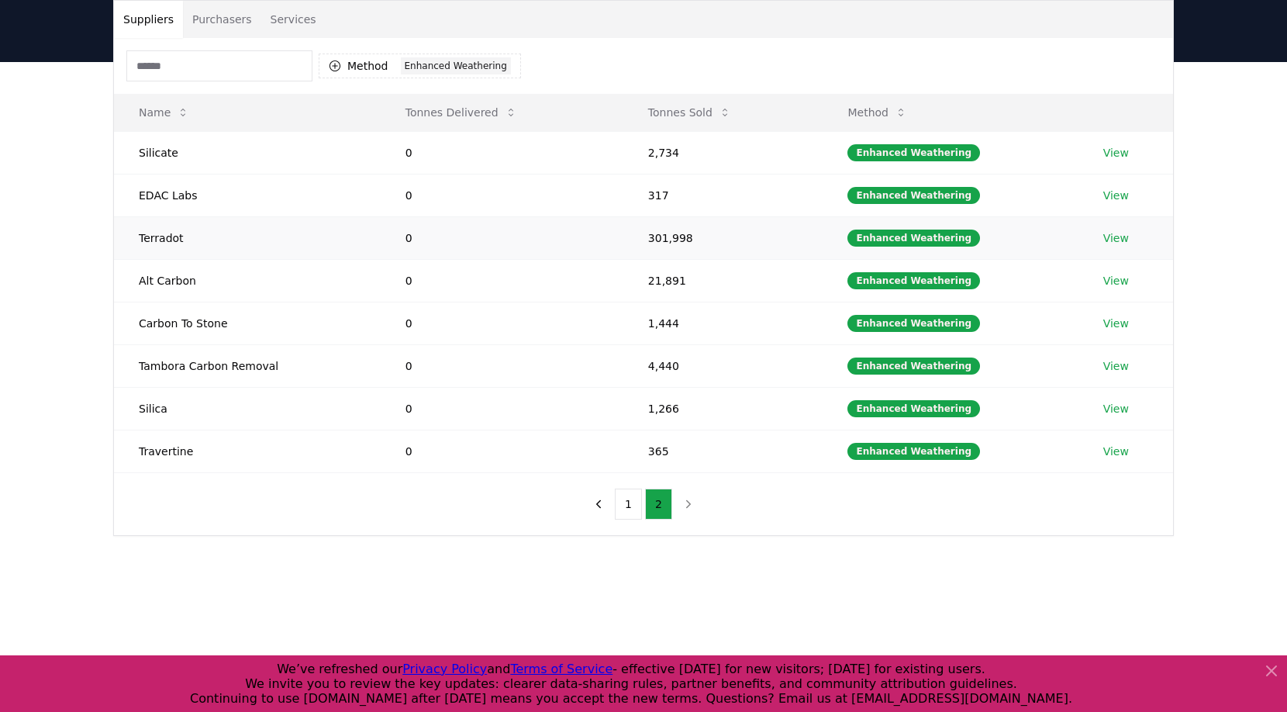
click at [1121, 233] on link "View" at bounding box center [1116, 238] width 26 height 16
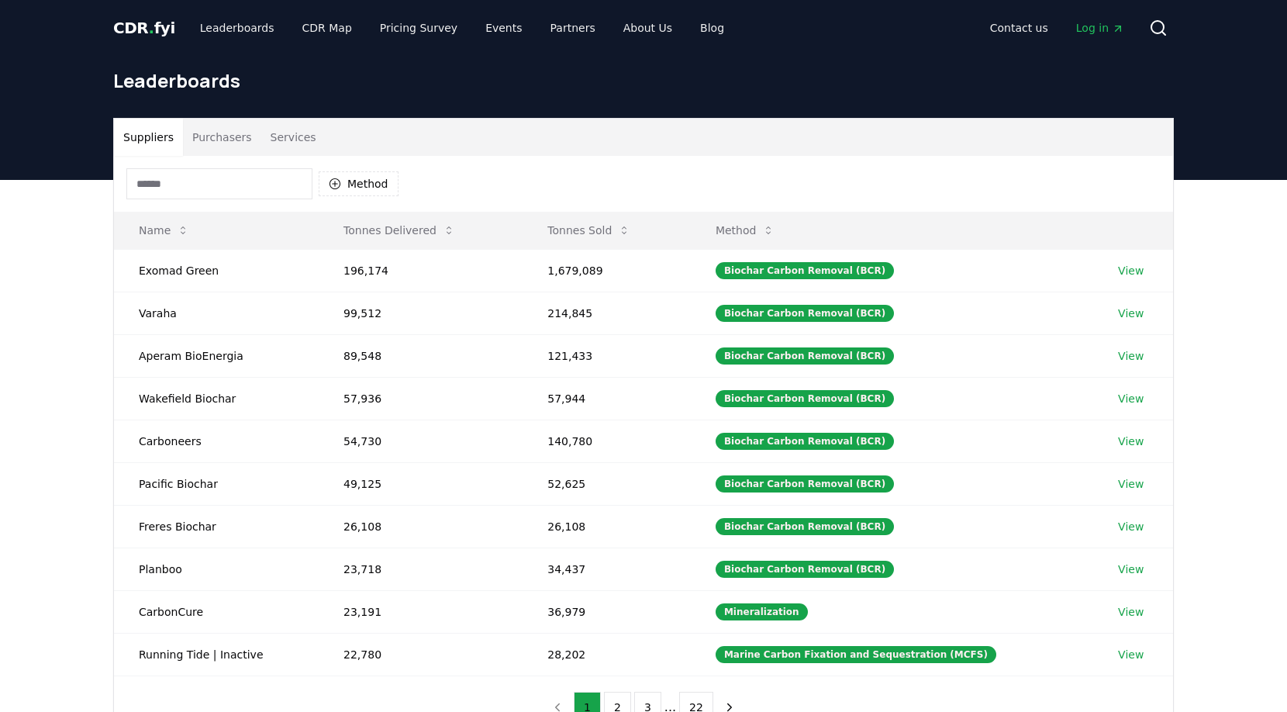
scroll to position [118, 0]
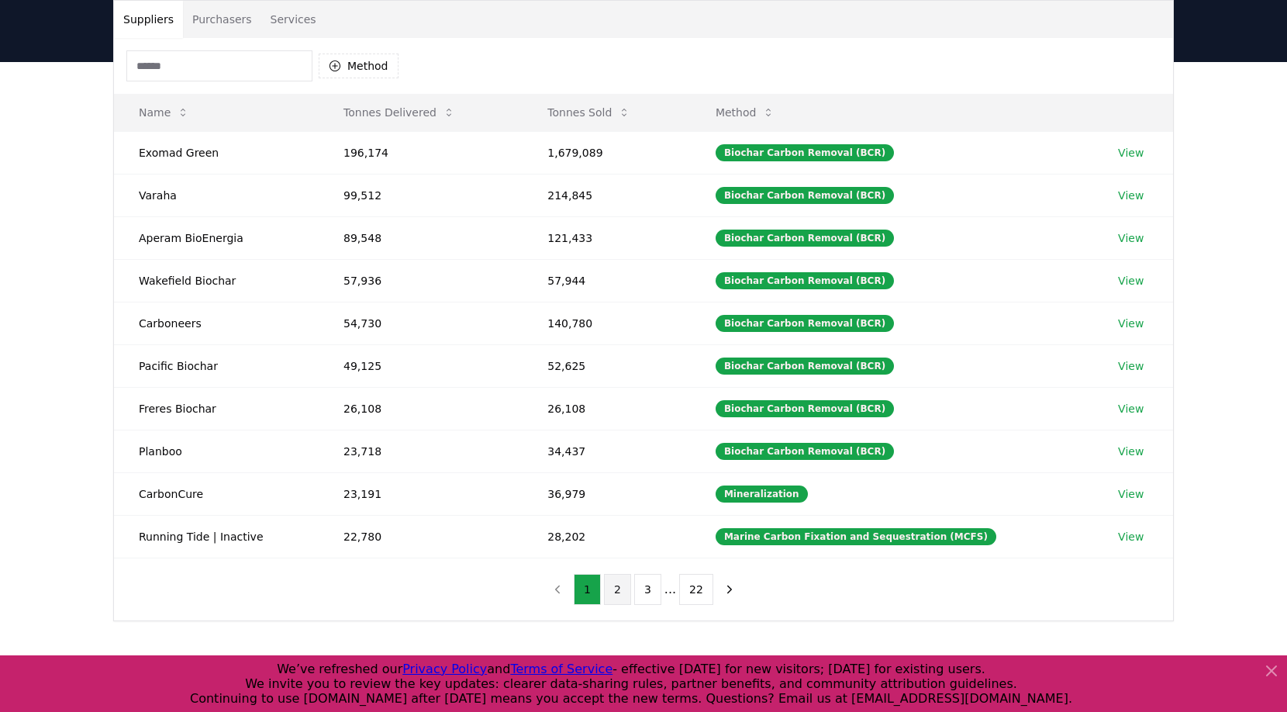
click at [620, 584] on button "2" at bounding box center [617, 589] width 27 height 31
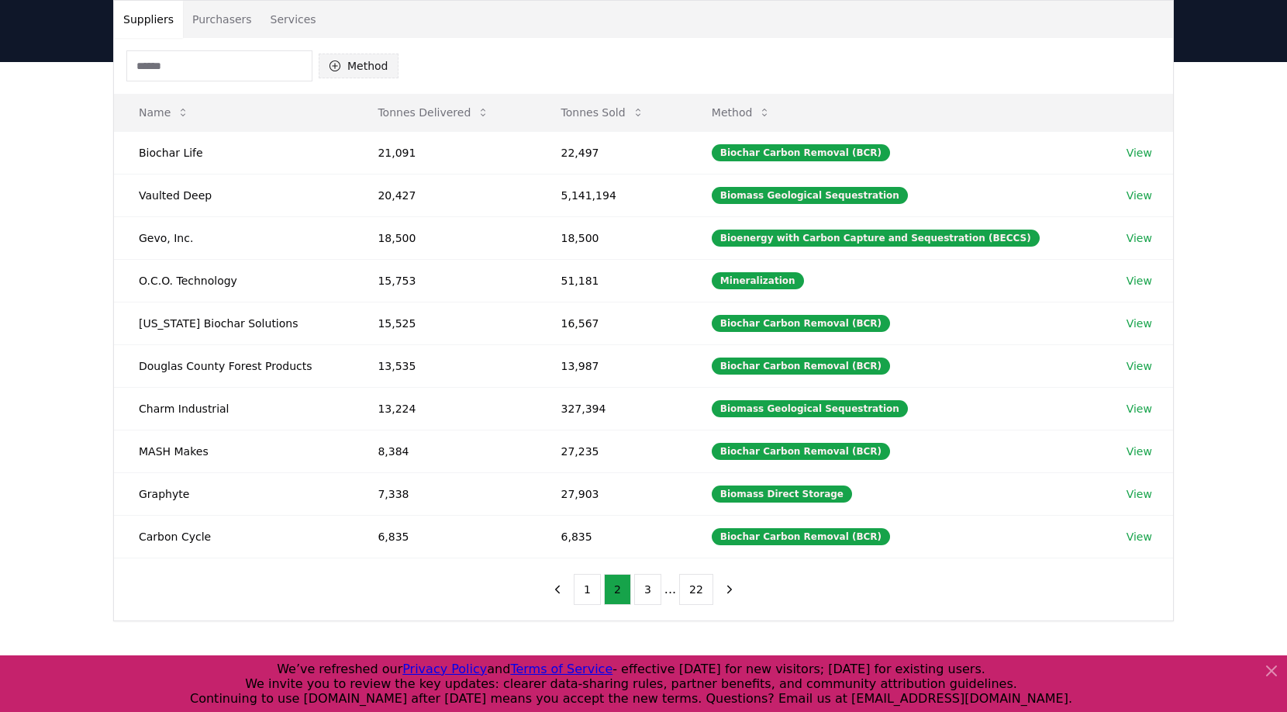
click at [378, 64] on button "Method" at bounding box center [359, 66] width 80 height 25
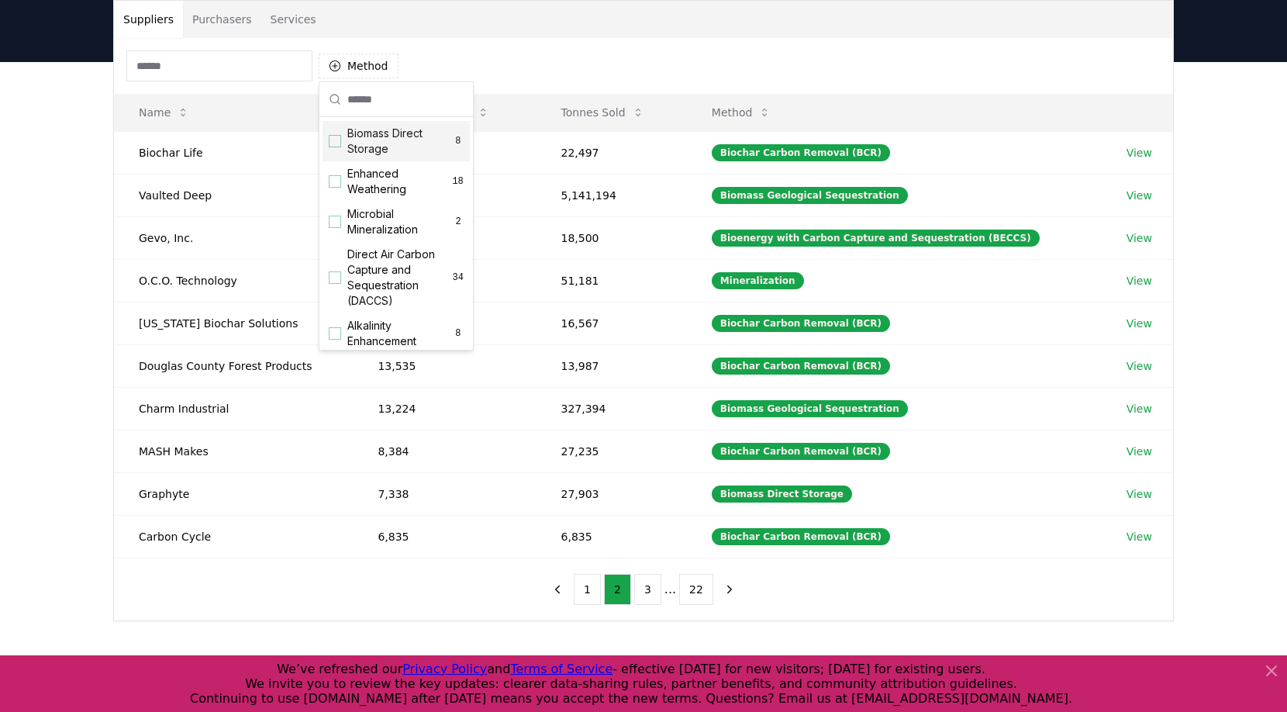
scroll to position [267, 0]
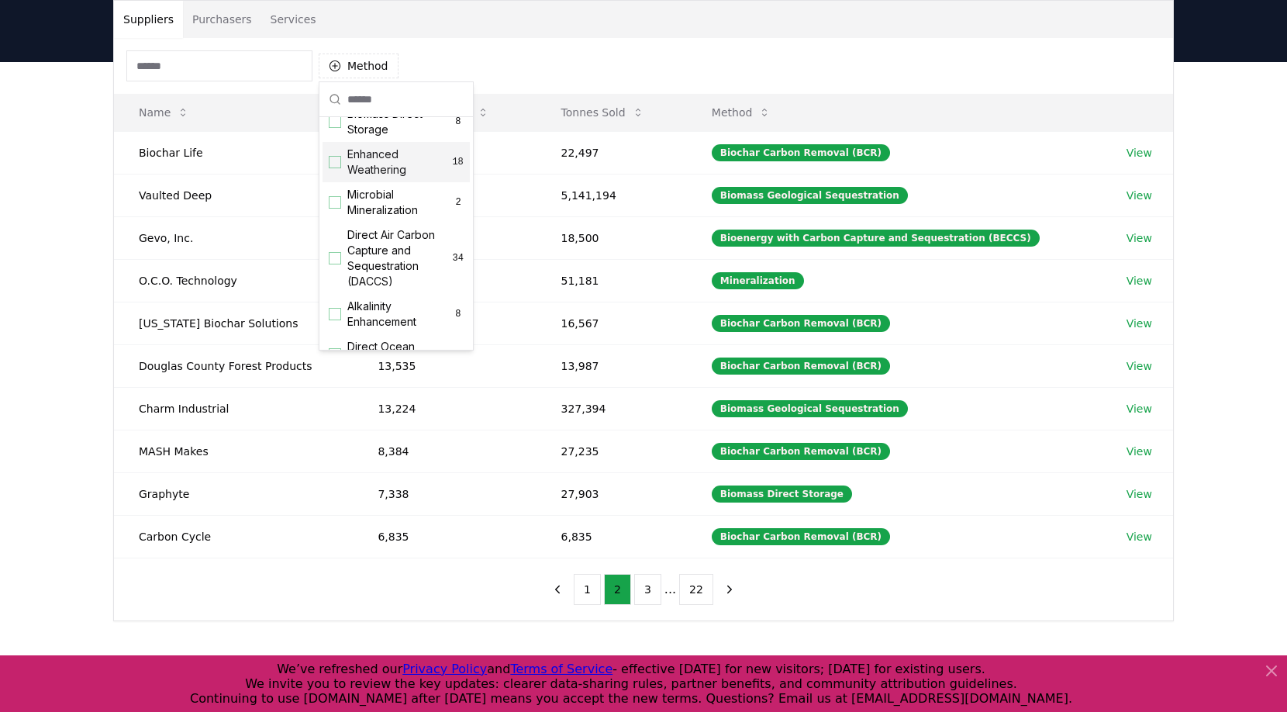
click at [402, 178] on span "Enhanced Weathering" at bounding box center [399, 162] width 105 height 31
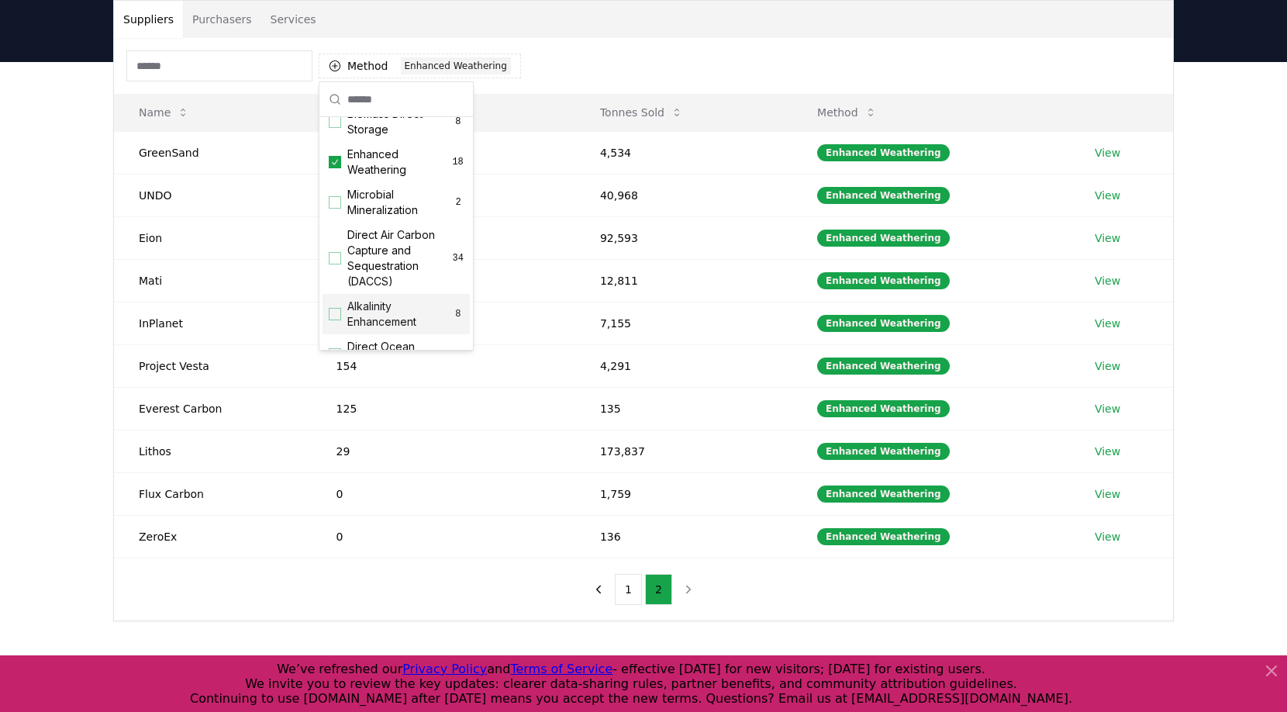
click at [716, 609] on div "Method 1 Enhanced Weathering Name Tonnes Delivered Tonnes Sold Method GreenSand…" at bounding box center [643, 329] width 1059 height 582
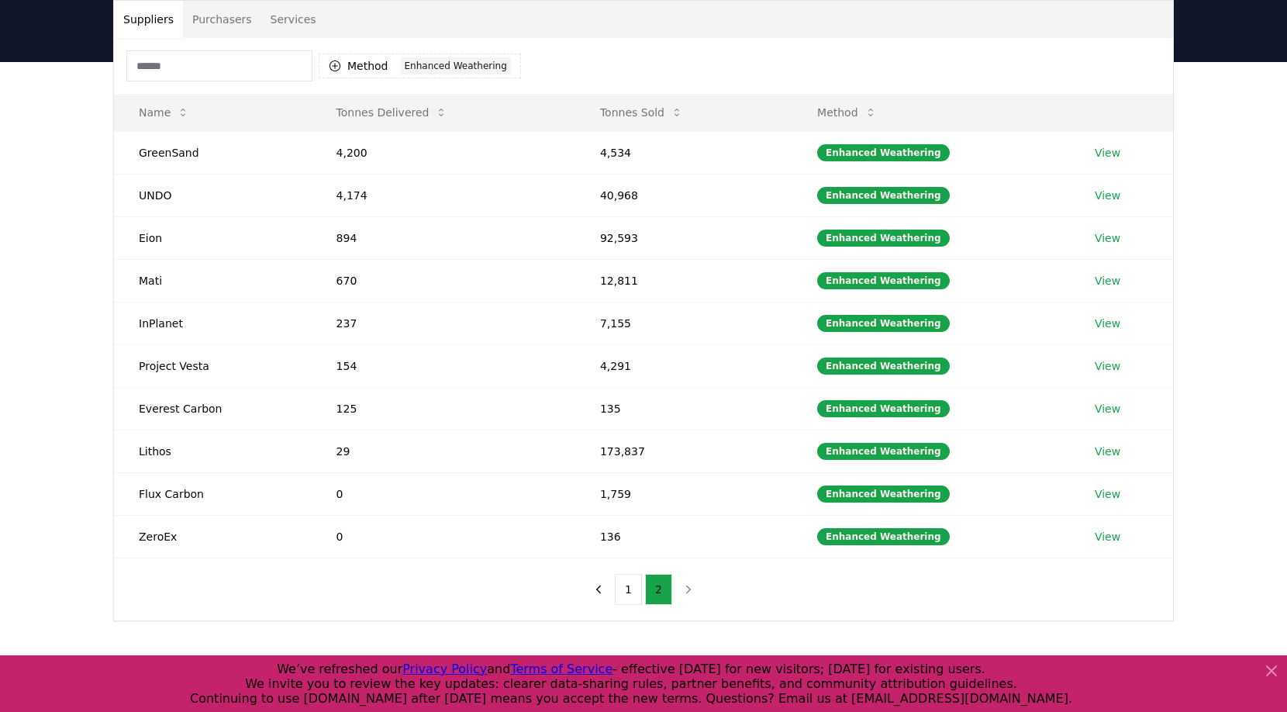
click at [659, 594] on button "2" at bounding box center [658, 589] width 27 height 31
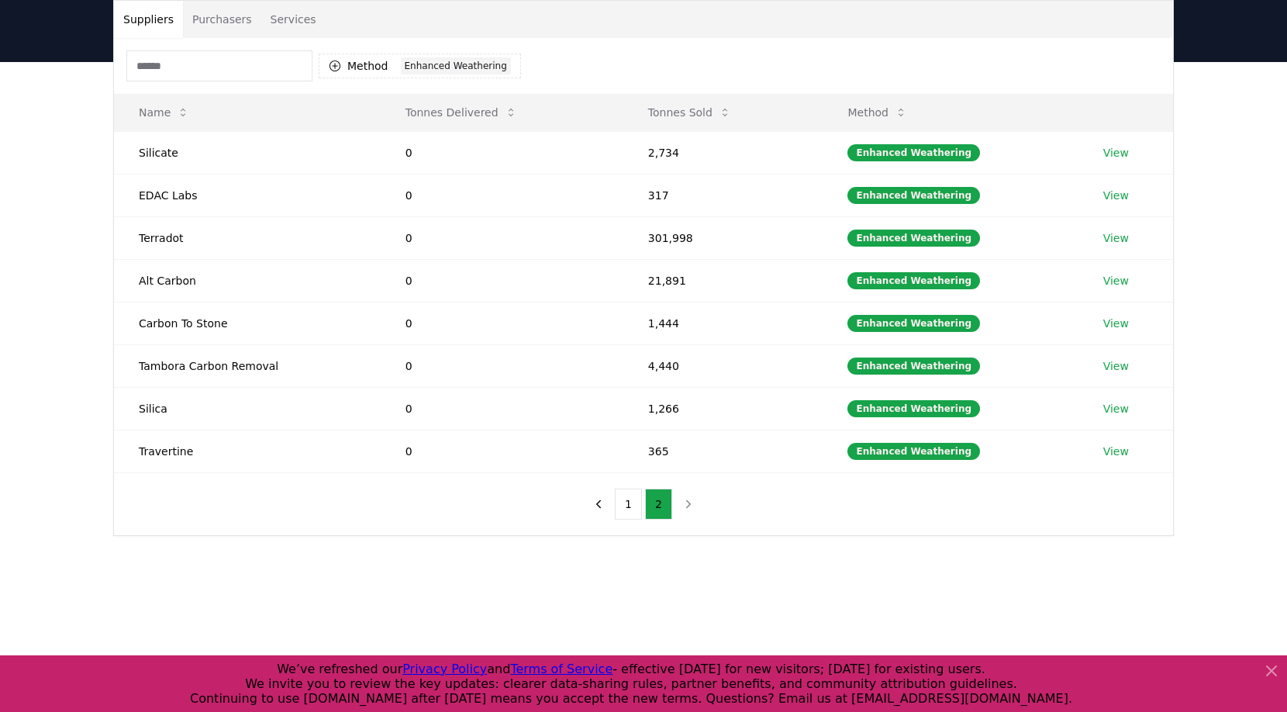
click at [220, 9] on button "Purchasers" at bounding box center [222, 19] width 78 height 37
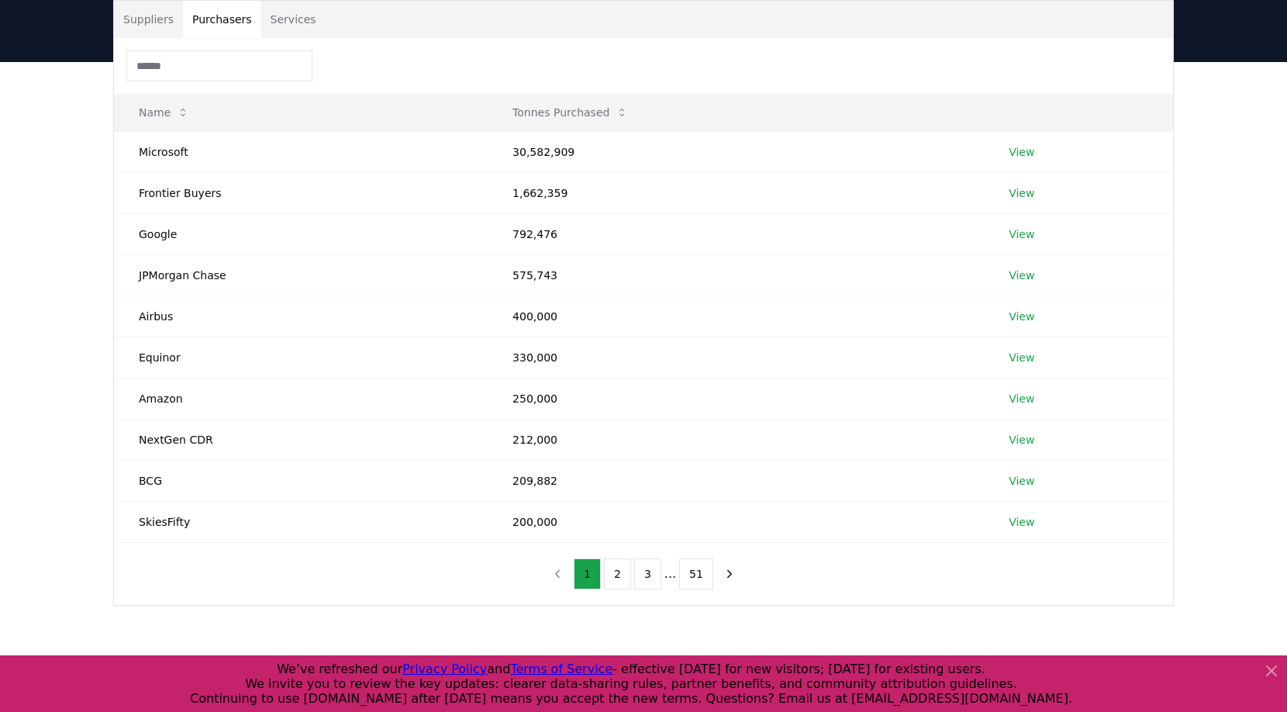
click at [193, 67] on input at bounding box center [219, 65] width 186 height 31
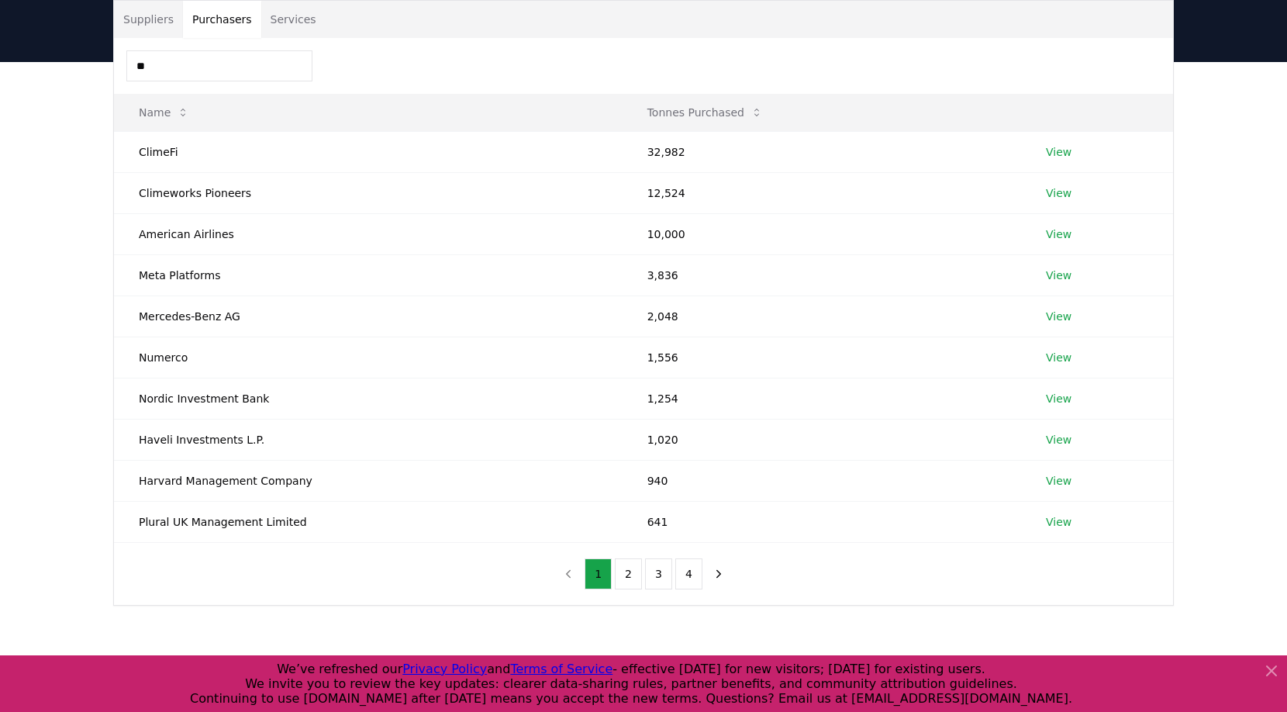
type input "*"
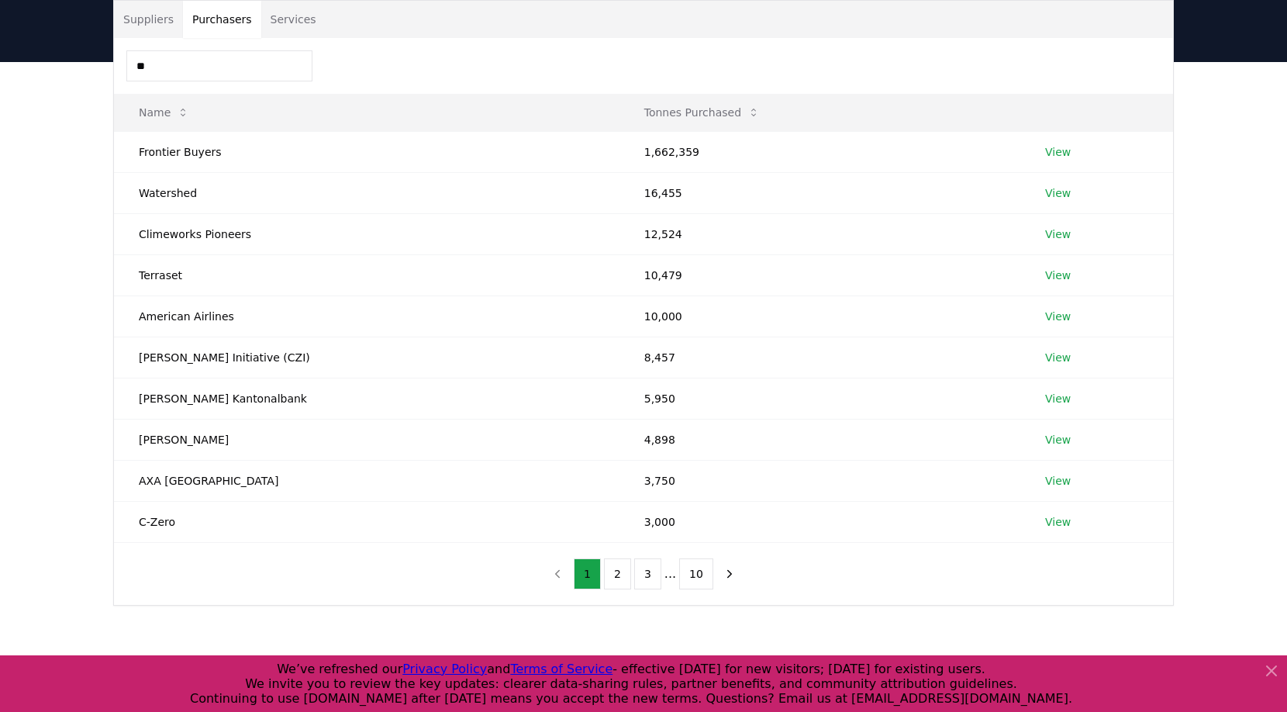
type input "*"
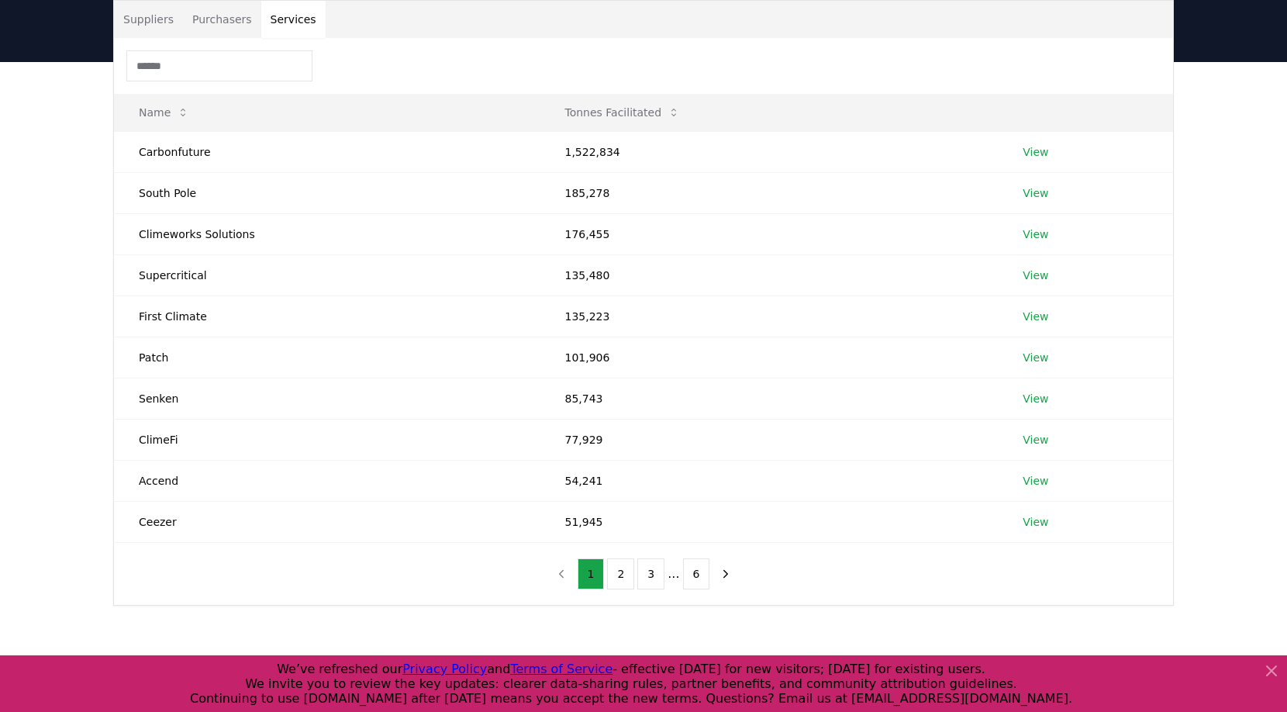
click at [284, 12] on button "Services" at bounding box center [293, 19] width 64 height 37
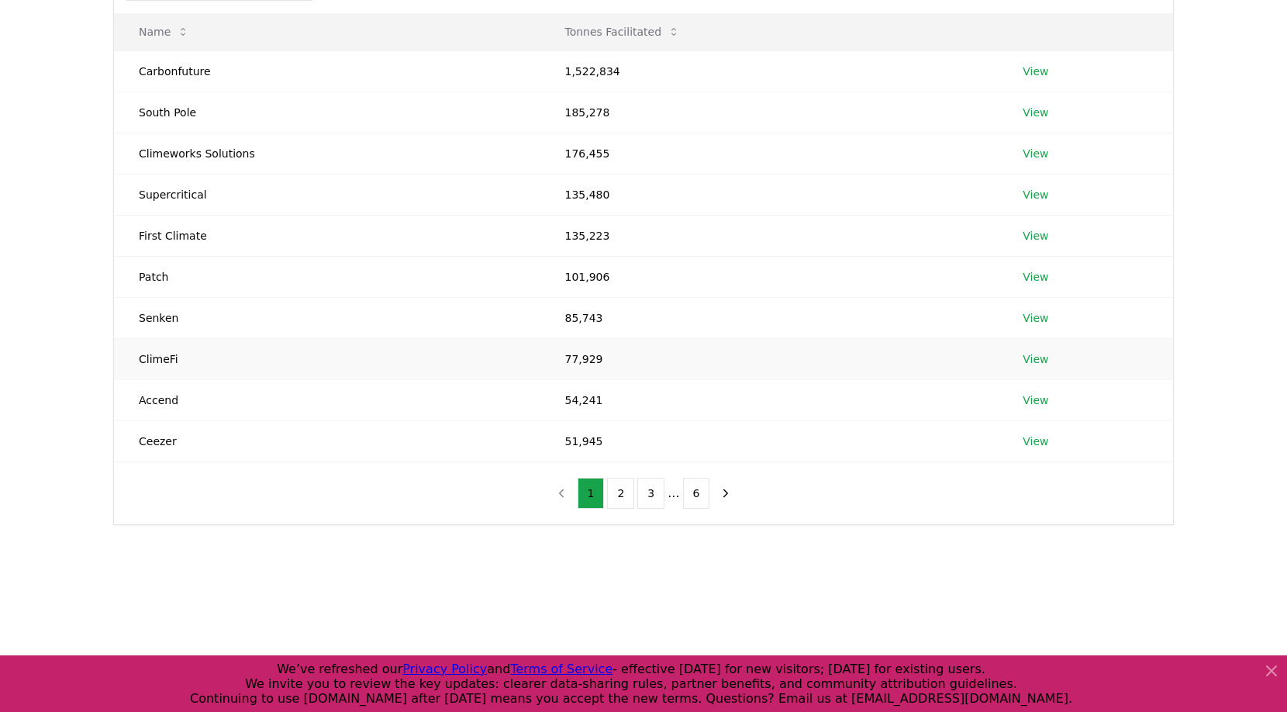
scroll to position [202, 0]
click at [302, 236] on td "First Climate" at bounding box center [327, 231] width 426 height 41
drag, startPoint x: 302, startPoint y: 236, endPoint x: 129, endPoint y: 236, distance: 172.9
click at [129, 236] on td "First Climate" at bounding box center [327, 231] width 426 height 41
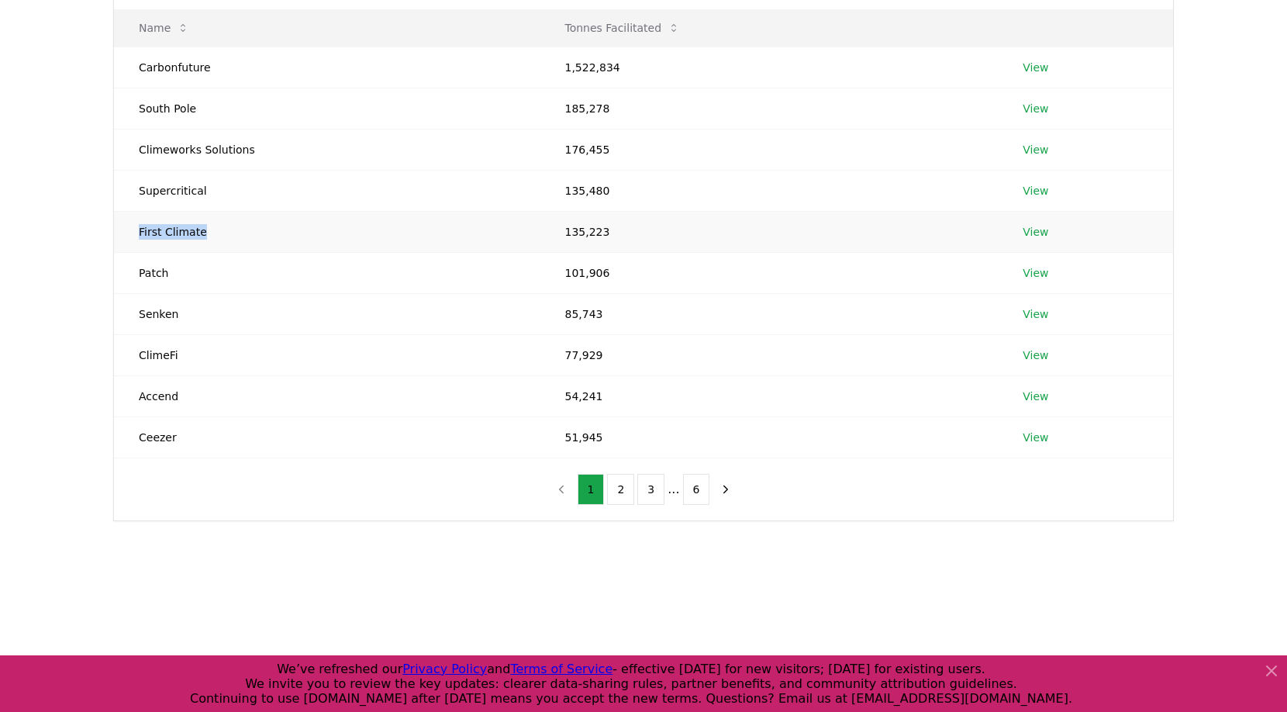
copy td "First Climate"
